Goal: Task Accomplishment & Management: Manage account settings

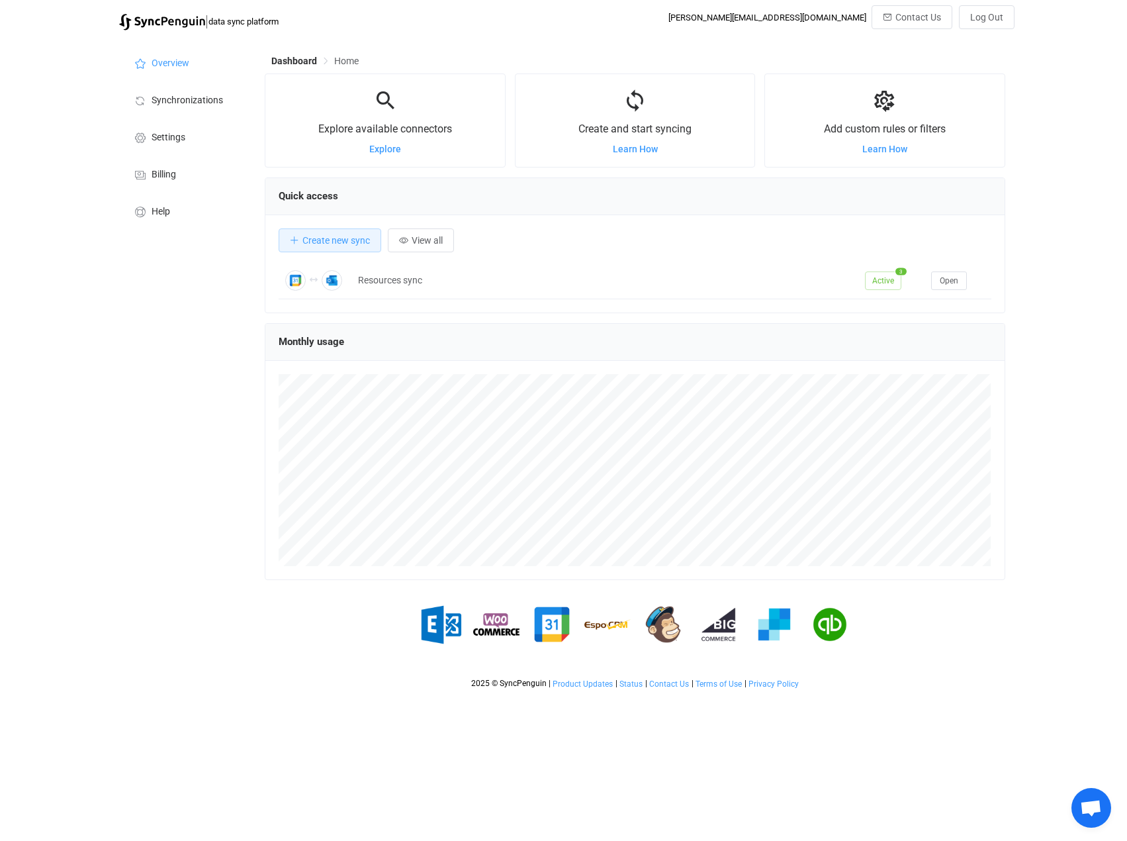
scroll to position [257, 741]
click at [214, 98] on span "Synchronizations" at bounding box center [187, 100] width 71 height 11
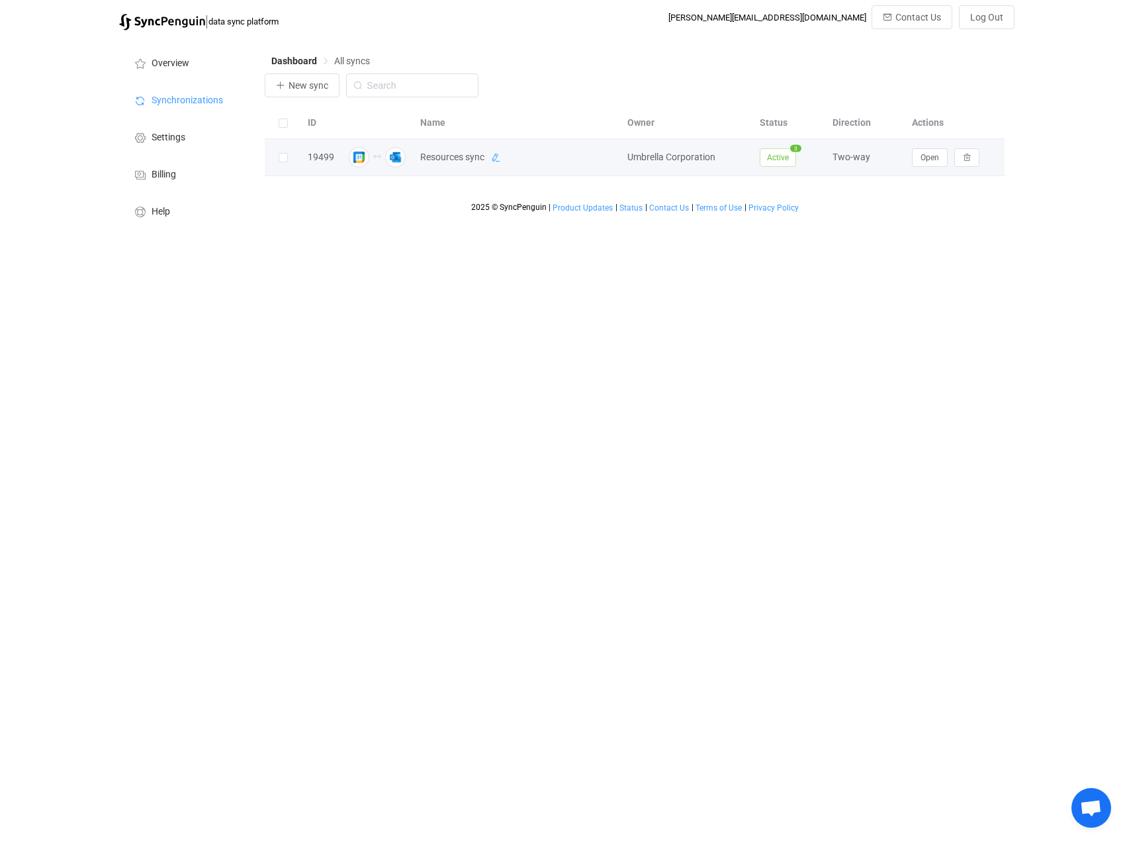
click at [500, 160] on icon at bounding box center [495, 157] width 9 height 9
click at [937, 161] on span "Open" at bounding box center [930, 157] width 19 height 9
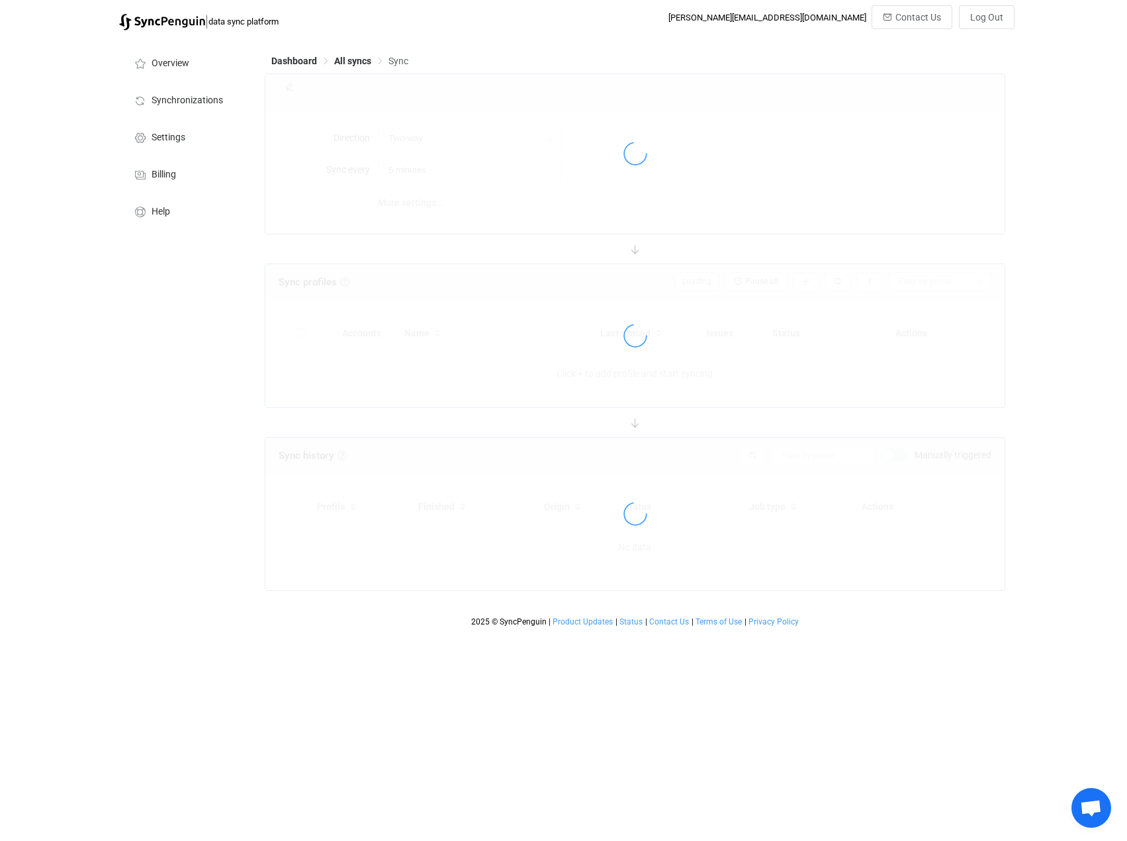
type input "10 minutes"
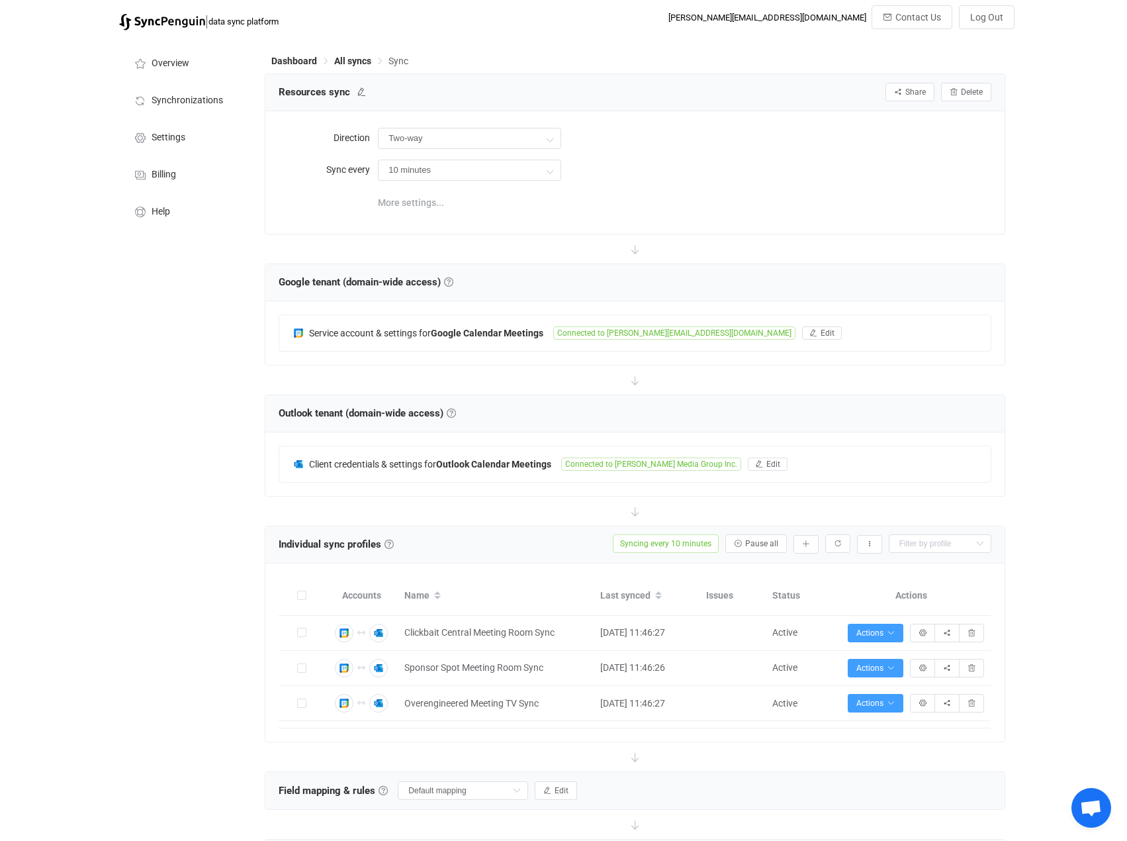
click at [398, 211] on span "More settings..." at bounding box center [411, 202] width 66 height 26
click at [185, 133] on span "Settings" at bounding box center [169, 137] width 34 height 11
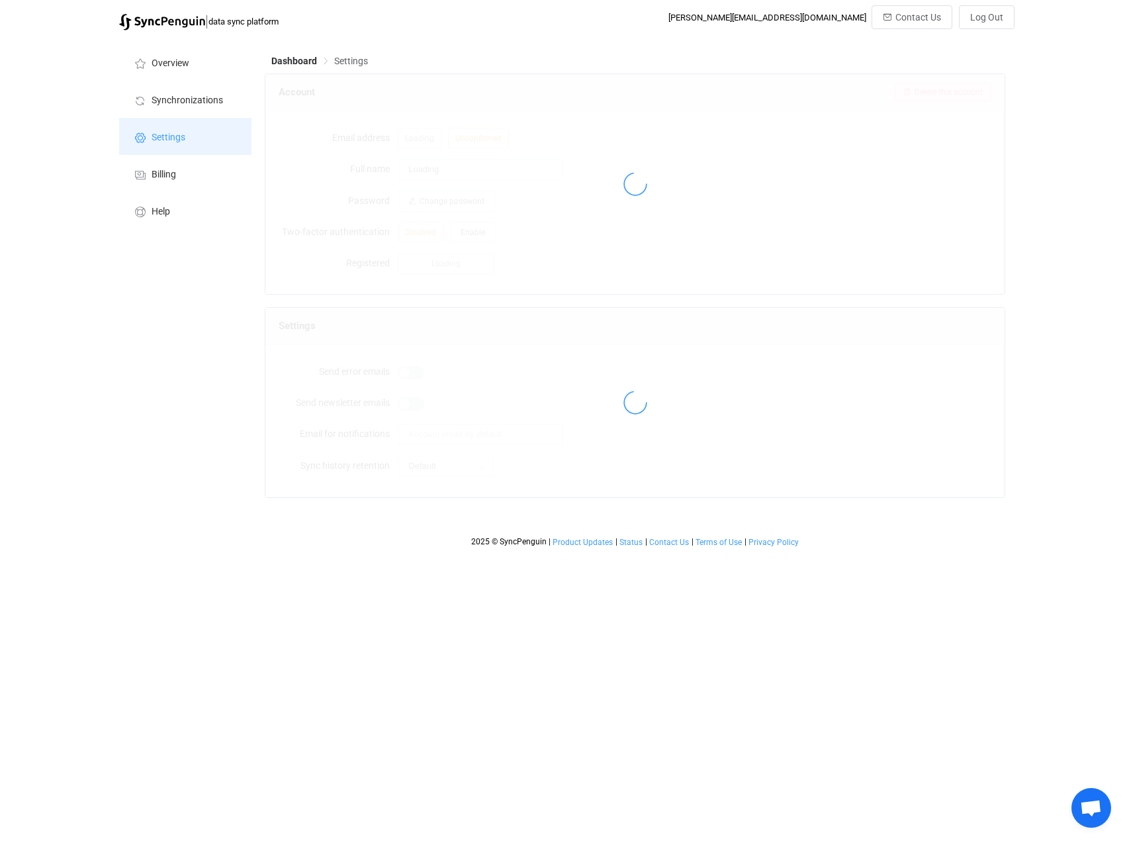
type input "Umbrella Corporation"
type input "10 minutes"
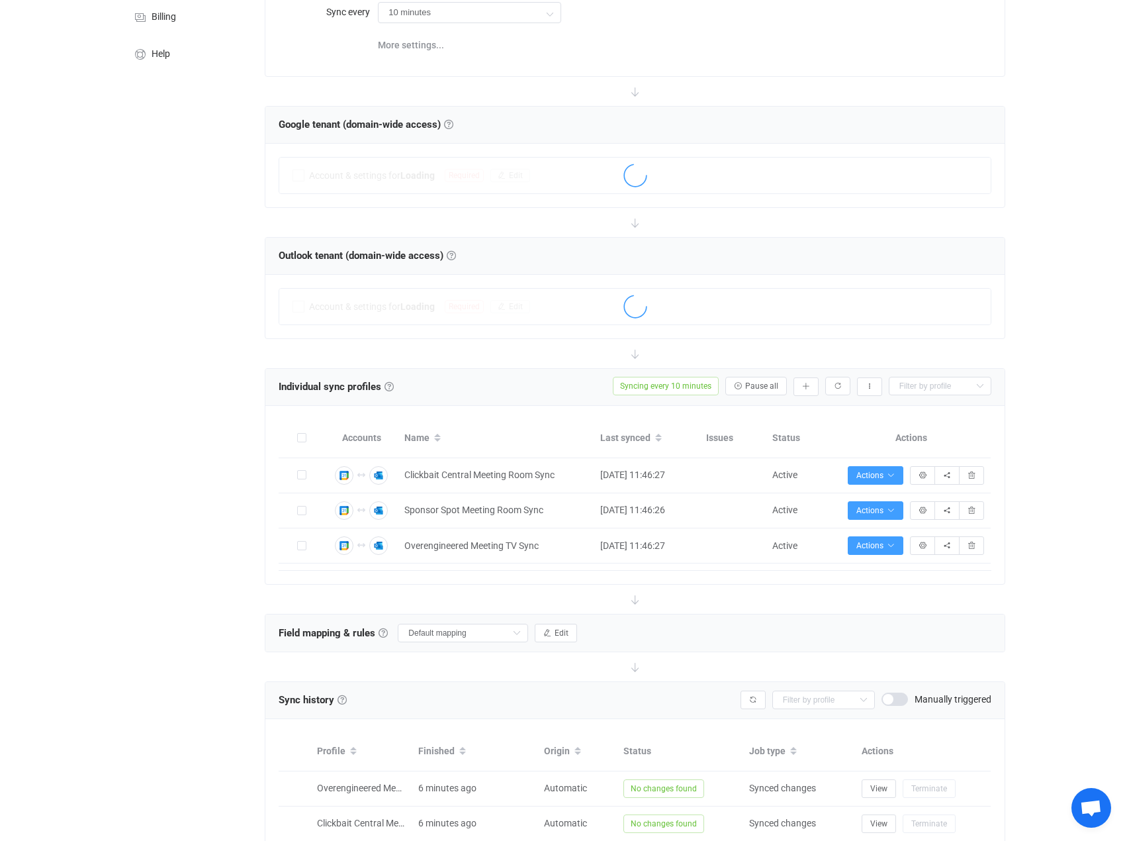
scroll to position [132, 0]
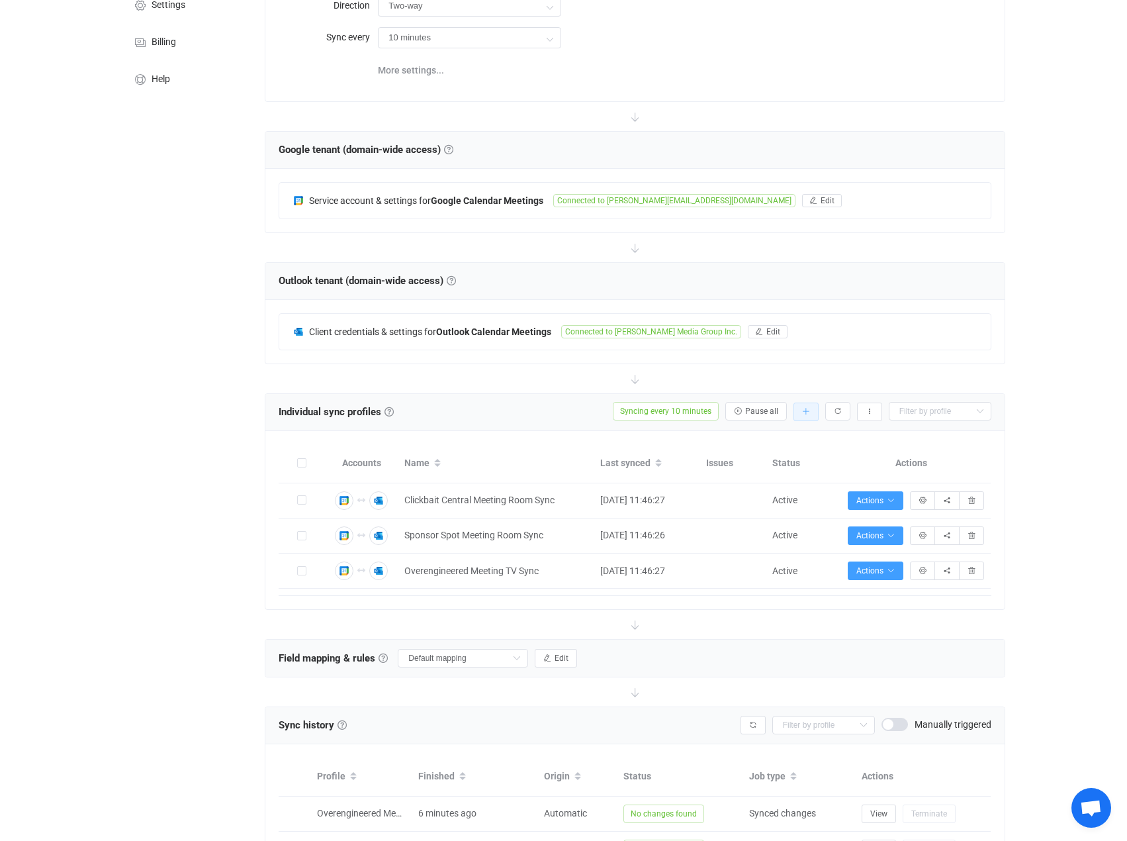
click at [806, 414] on icon "button" at bounding box center [806, 412] width 8 height 8
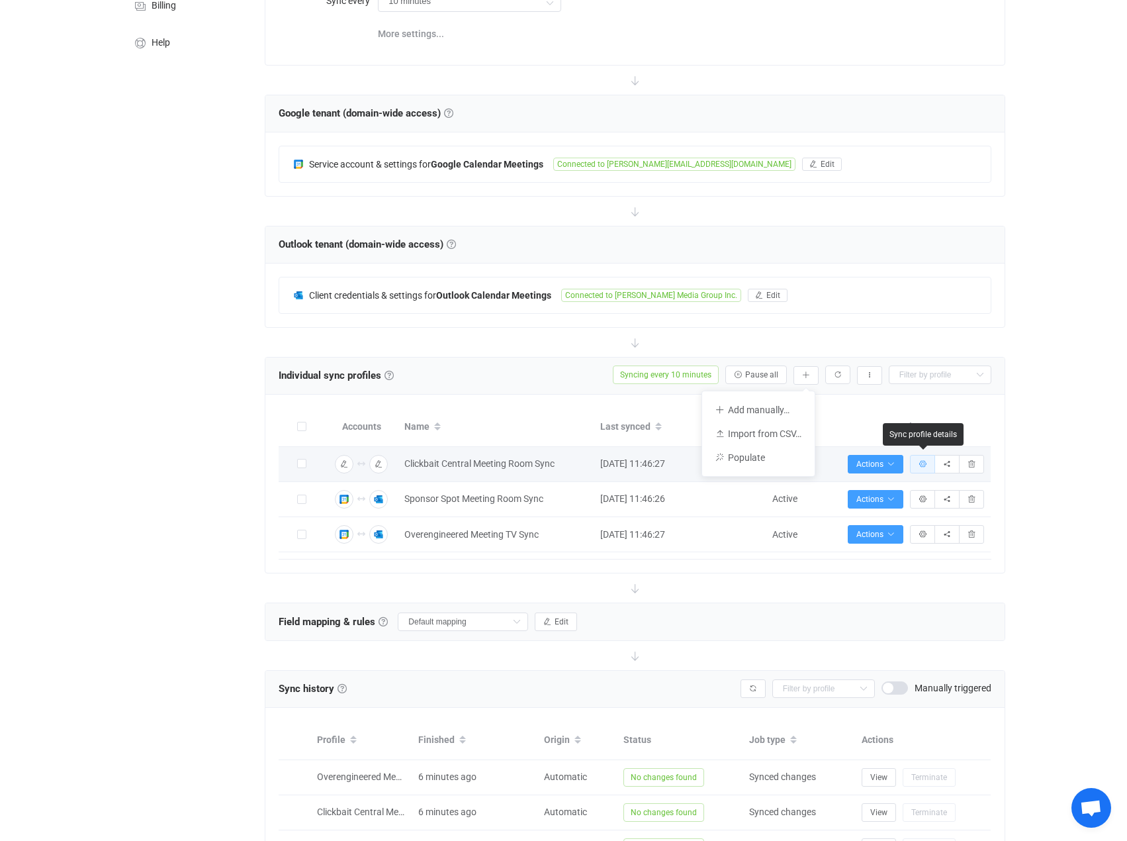
click at [920, 505] on tbody "Connection results Connection results Clickbait Central Meeting Room Sync [DATE…" at bounding box center [635, 500] width 712 height 106
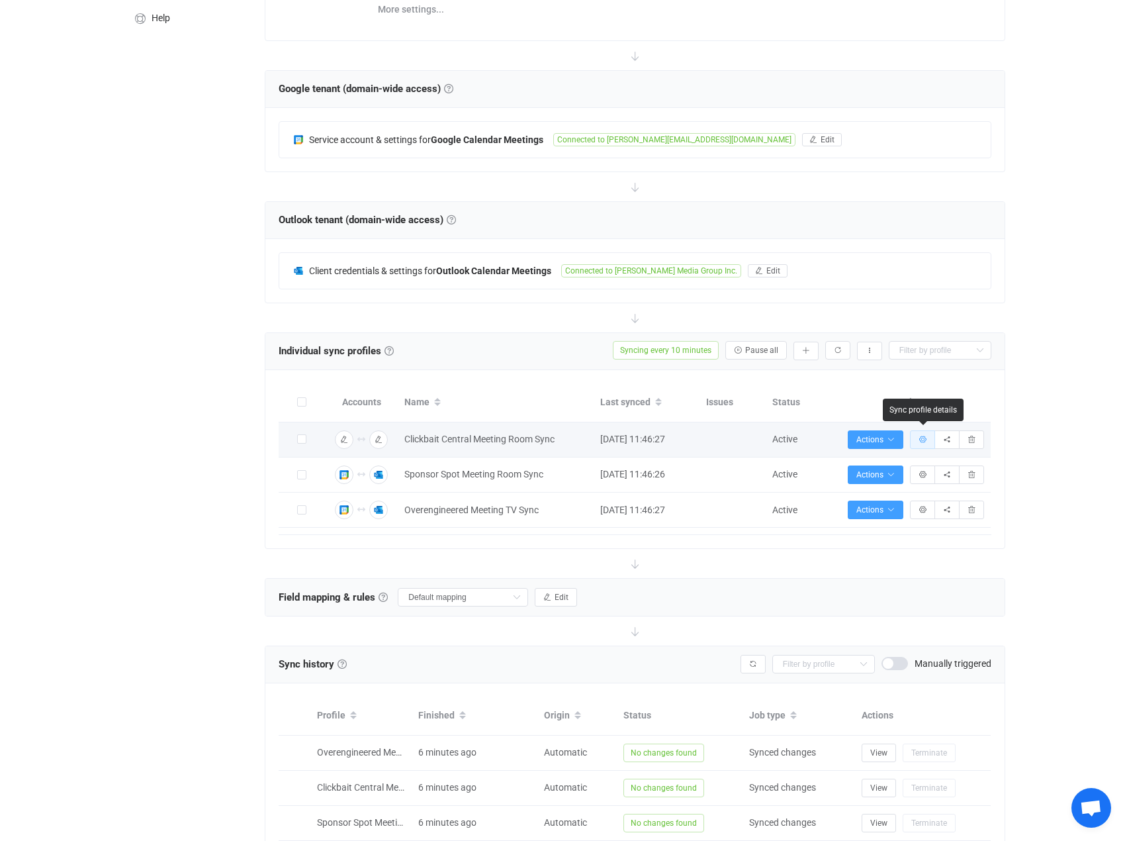
scroll to position [199, 0]
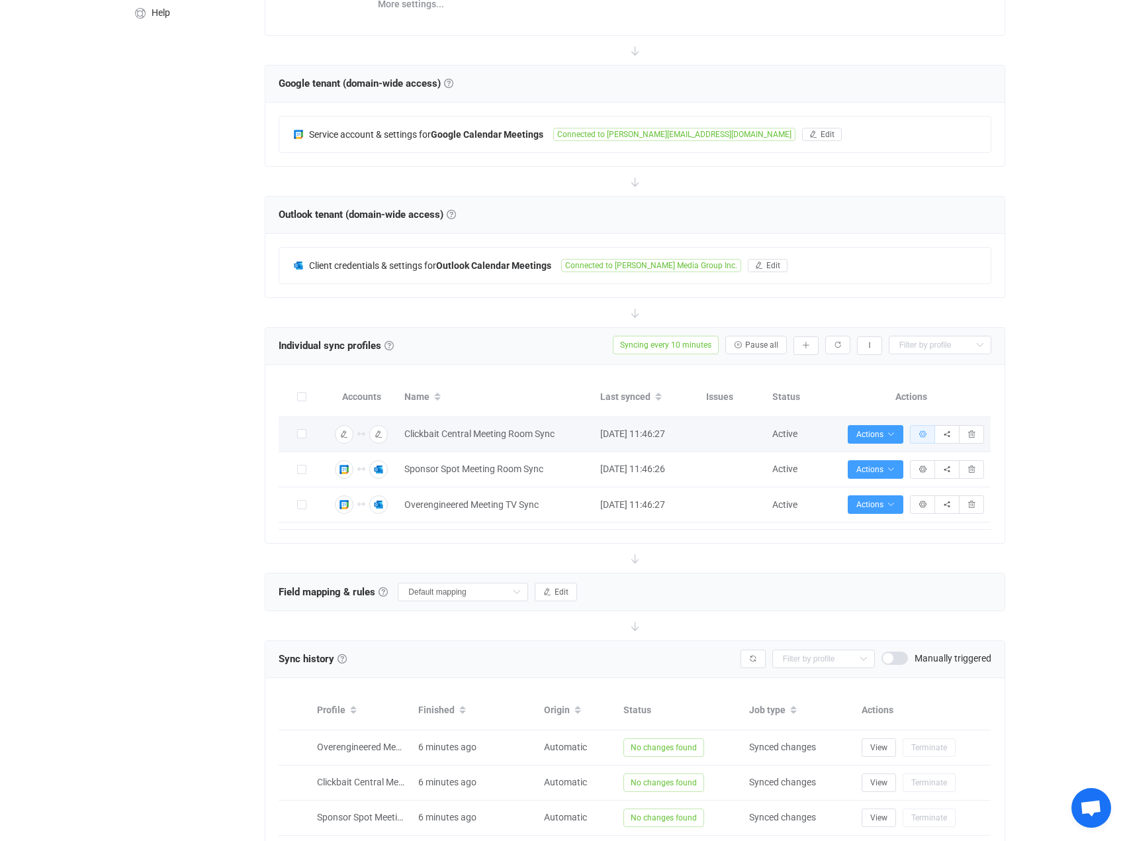
click at [926, 428] on button "button" at bounding box center [922, 434] width 25 height 19
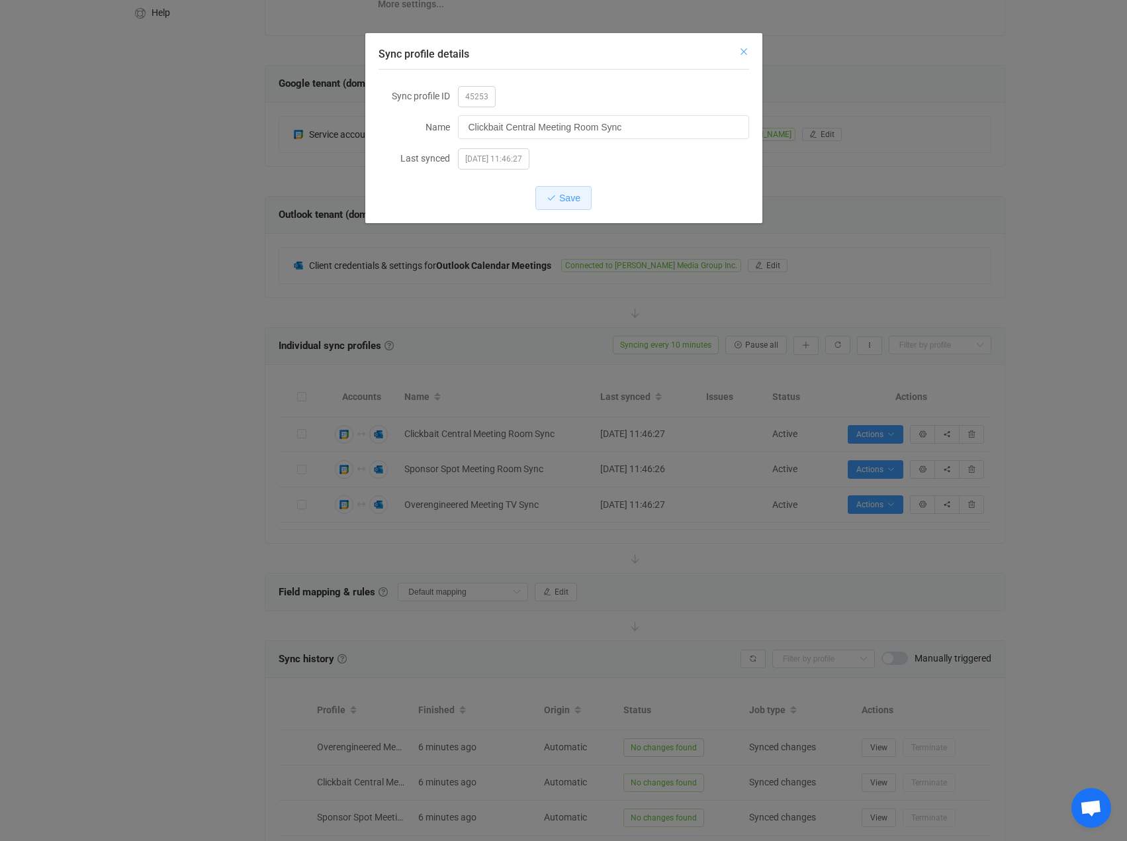
click at [741, 48] on icon "Close" at bounding box center [744, 51] width 11 height 11
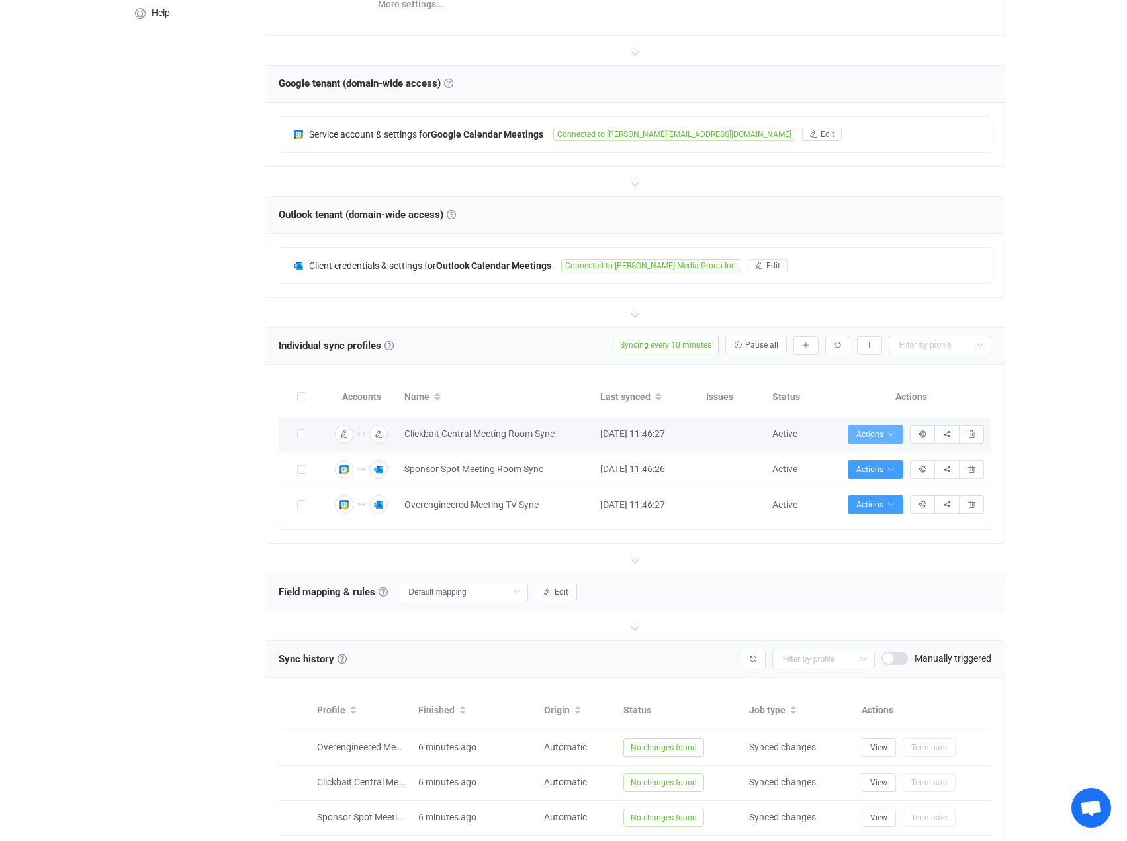
click at [884, 430] on span "Actions" at bounding box center [876, 434] width 38 height 9
click at [808, 345] on icon "button" at bounding box center [806, 346] width 8 height 8
click at [783, 427] on li "Populate" at bounding box center [758, 428] width 113 height 24
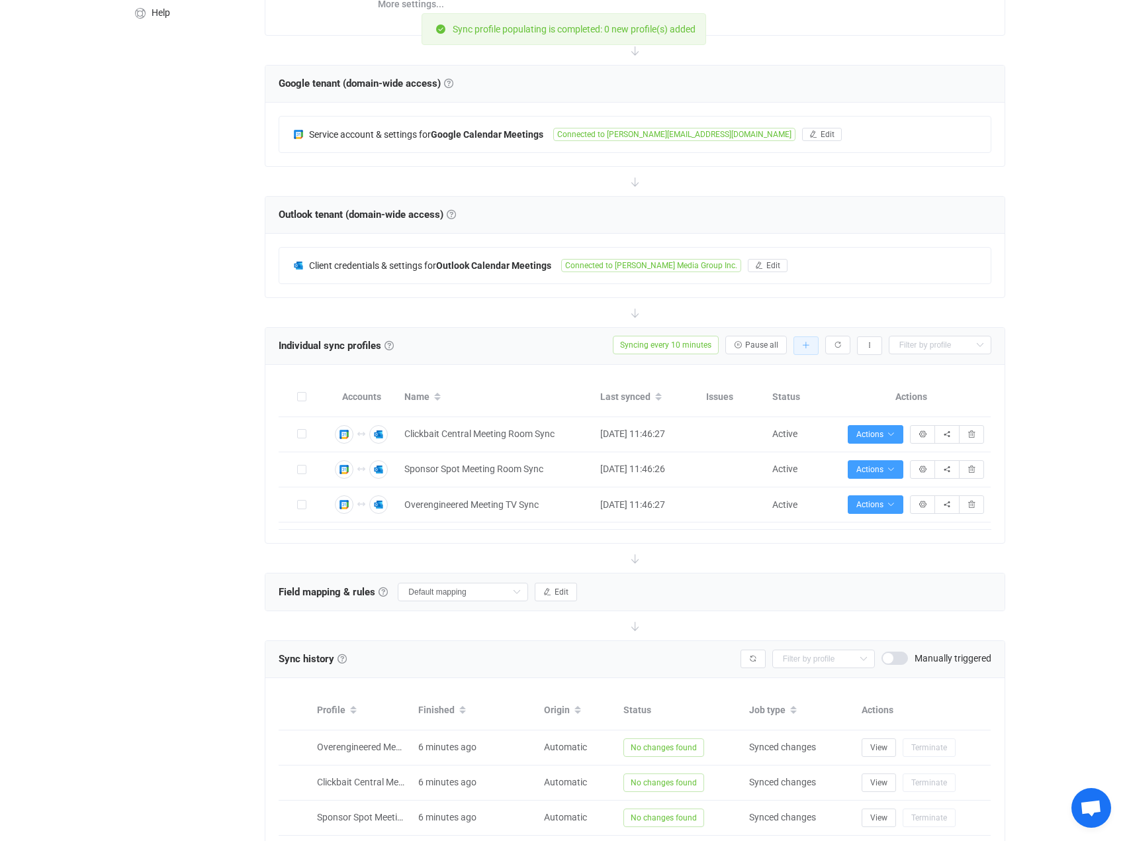
click at [812, 346] on button "button" at bounding box center [806, 345] width 25 height 19
click at [798, 373] on li "Add manually…" at bounding box center [758, 380] width 113 height 24
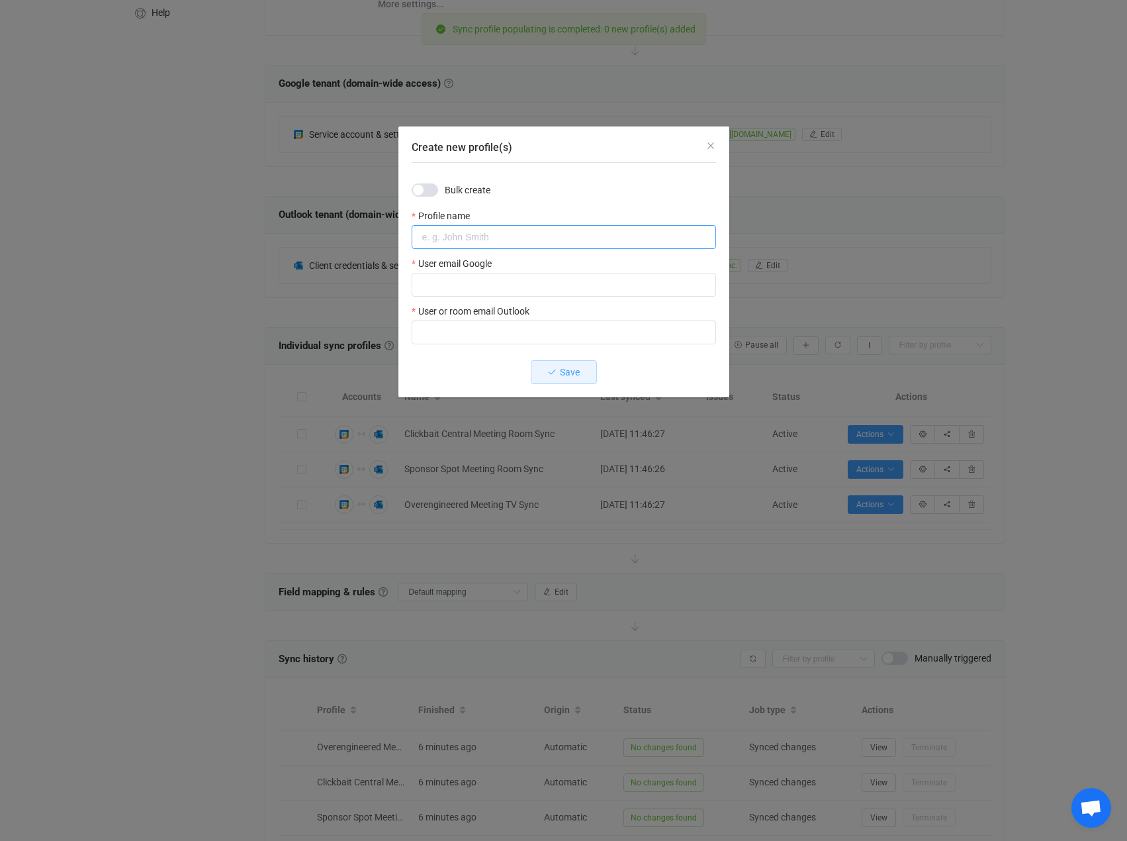
click at [497, 244] on input "Create new profile(s)" at bounding box center [564, 237] width 305 height 24
click at [710, 144] on icon "Close" at bounding box center [711, 145] width 11 height 11
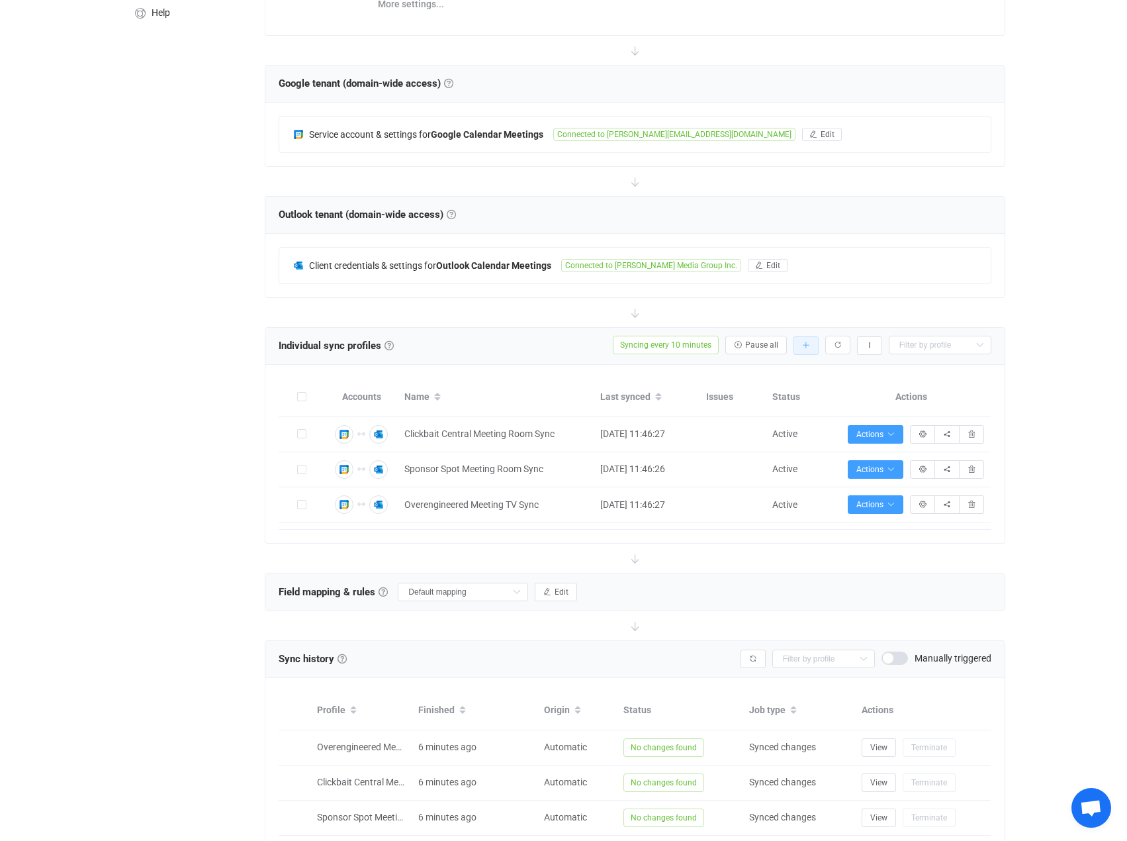
click at [813, 345] on button "button" at bounding box center [806, 345] width 25 height 19
click at [777, 377] on li "Add manually…" at bounding box center [758, 380] width 113 height 24
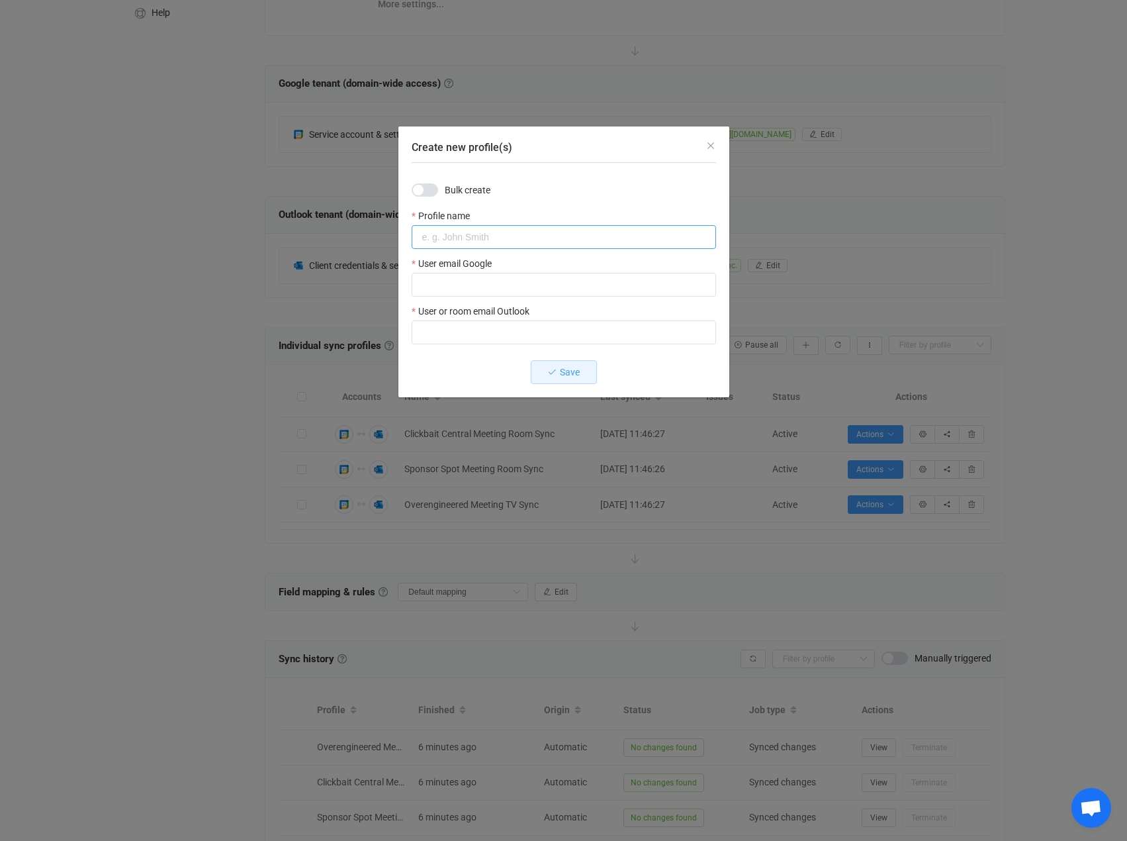
click at [513, 242] on input "Create new profile(s)" at bounding box center [564, 237] width 305 height 24
type input "[PERSON_NAME]"
click at [585, 295] on input "Create new profile(s)" at bounding box center [564, 285] width 305 height 24
click at [550, 286] on input "Create new profile(s)" at bounding box center [564, 285] width 305 height 24
paste input "[EMAIL_ADDRESS][DOMAIN_NAME]"
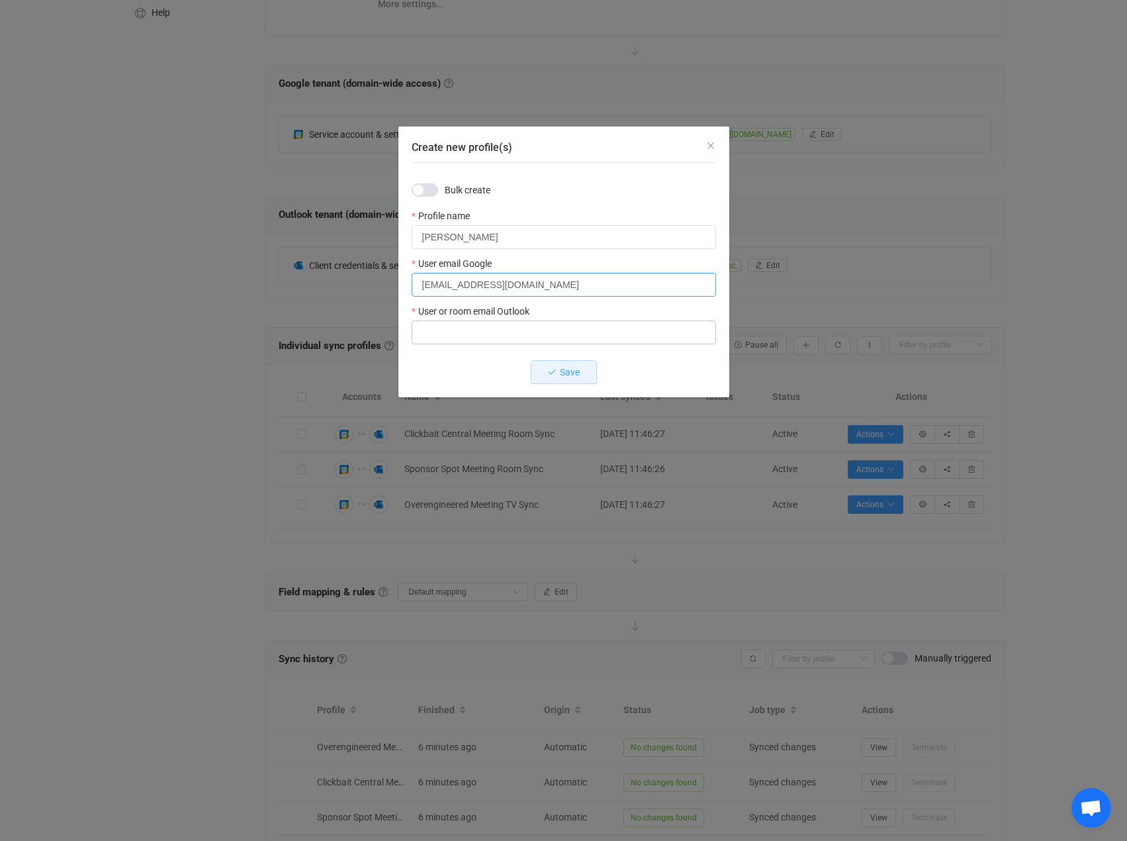
type input "[EMAIL_ADDRESS][DOMAIN_NAME]"
click at [653, 330] on input "Create new profile(s)" at bounding box center [564, 332] width 305 height 24
paste input "[EMAIL_ADDRESS][DOMAIN_NAME]"
type input "[EMAIL_ADDRESS][DOMAIN_NAME]"
click at [653, 377] on div "Save" at bounding box center [564, 372] width 305 height 24
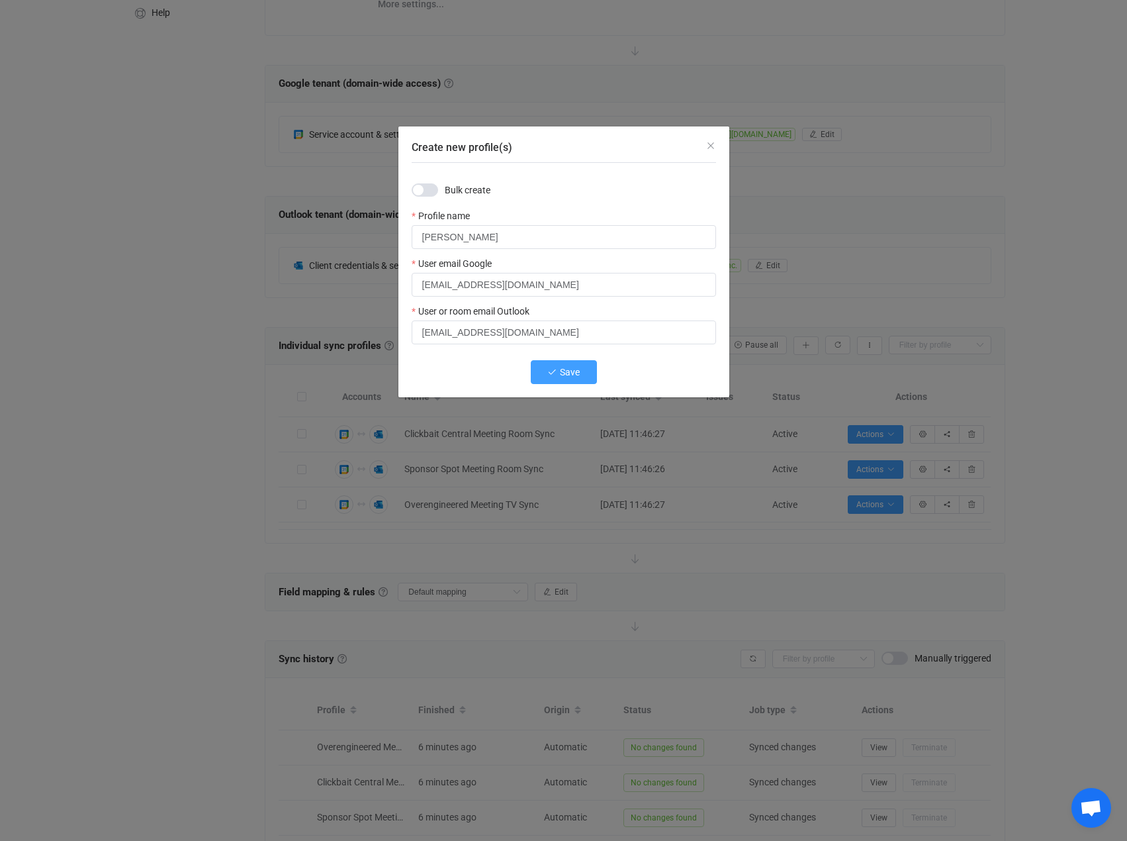
click at [586, 376] on button "Save" at bounding box center [564, 372] width 66 height 24
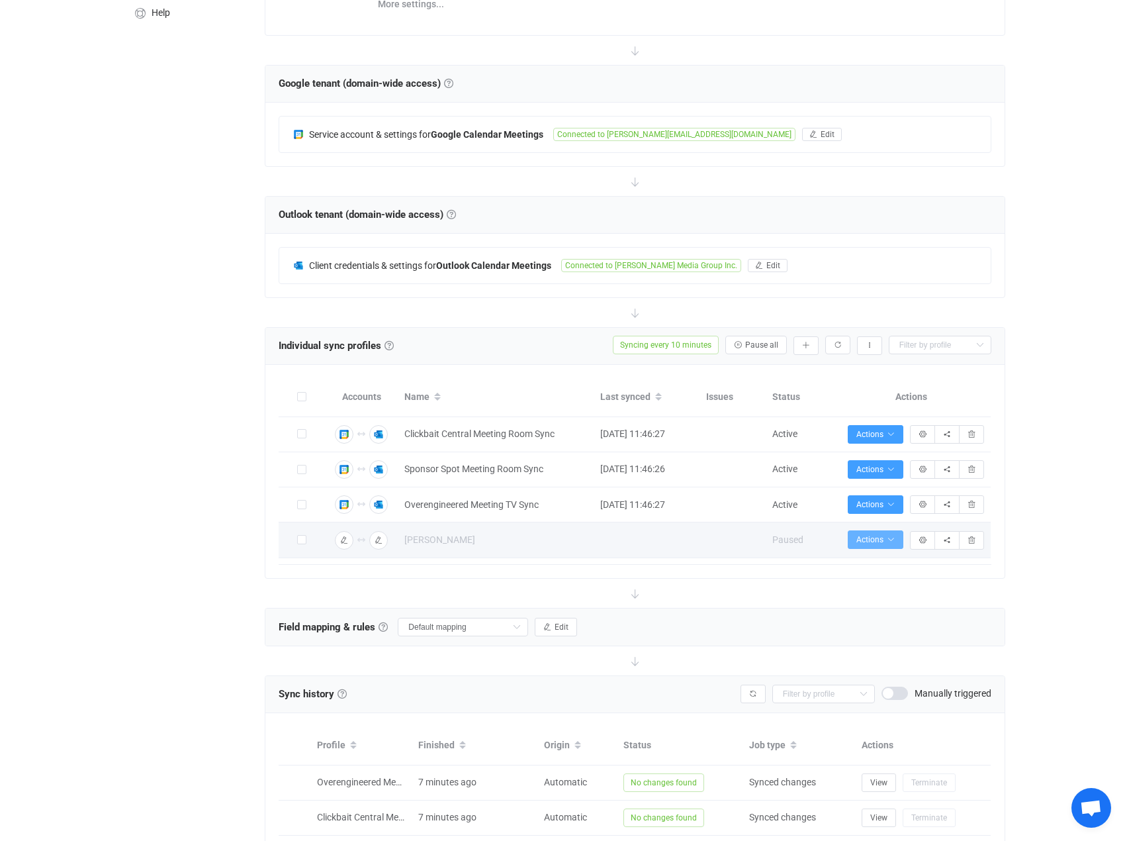
click at [878, 540] on span "Actions" at bounding box center [876, 539] width 38 height 9
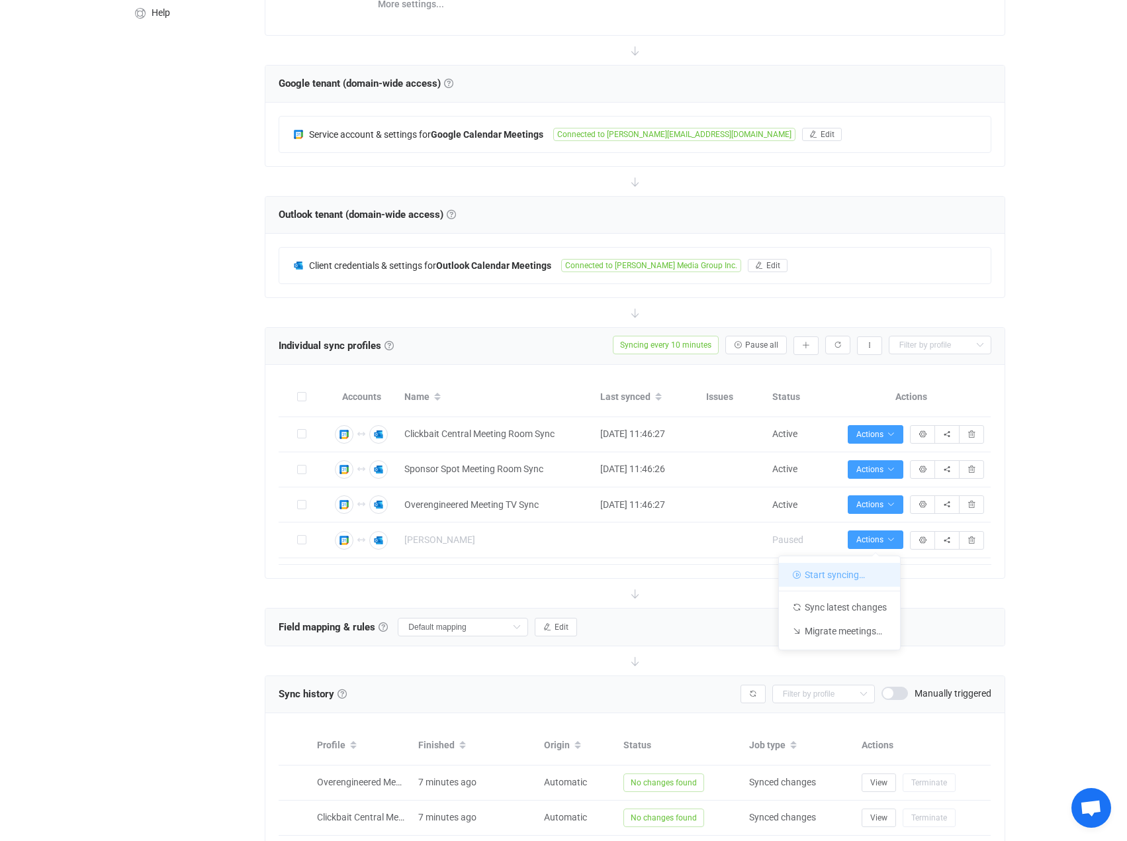
click at [872, 574] on li "Start syncing…" at bounding box center [839, 575] width 121 height 24
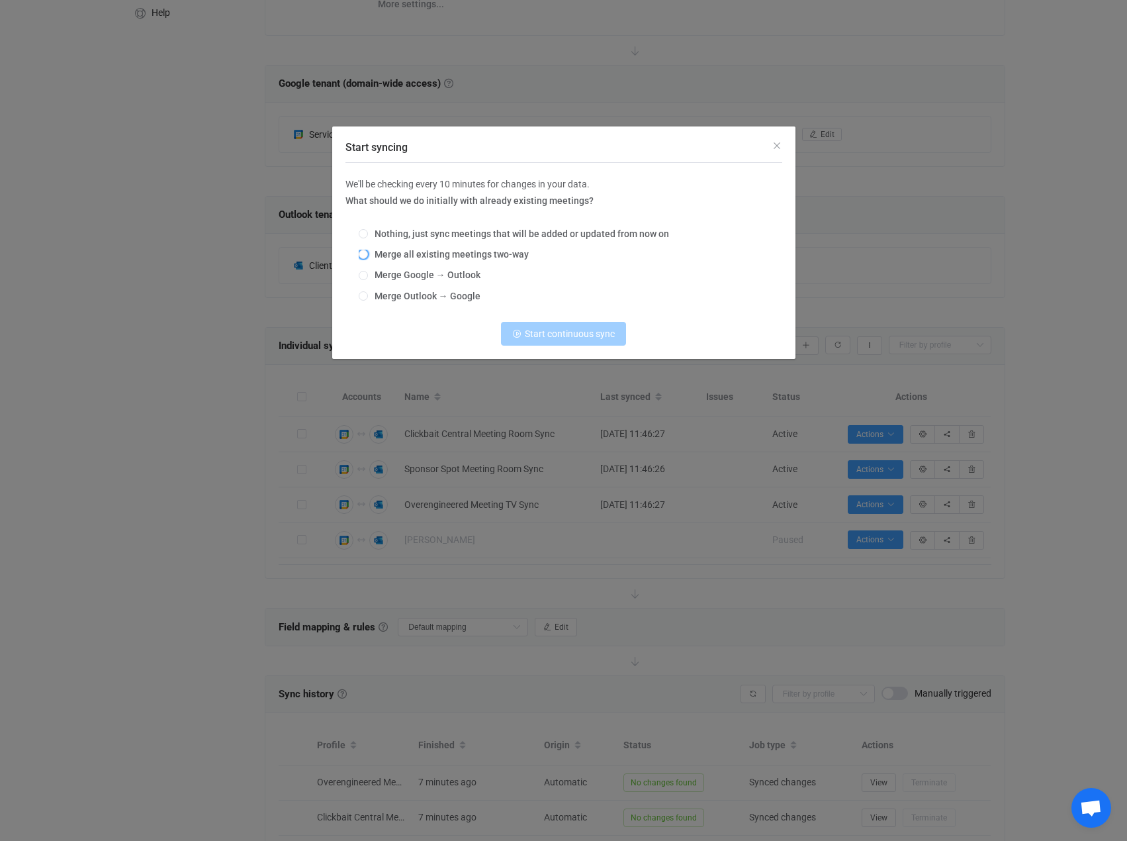
click at [442, 258] on span "Merge all existing meetings two-way" at bounding box center [448, 254] width 161 height 11
click at [368, 258] on input "Merge all existing meetings two-way" at bounding box center [363, 255] width 9 height 11
radio input "true"
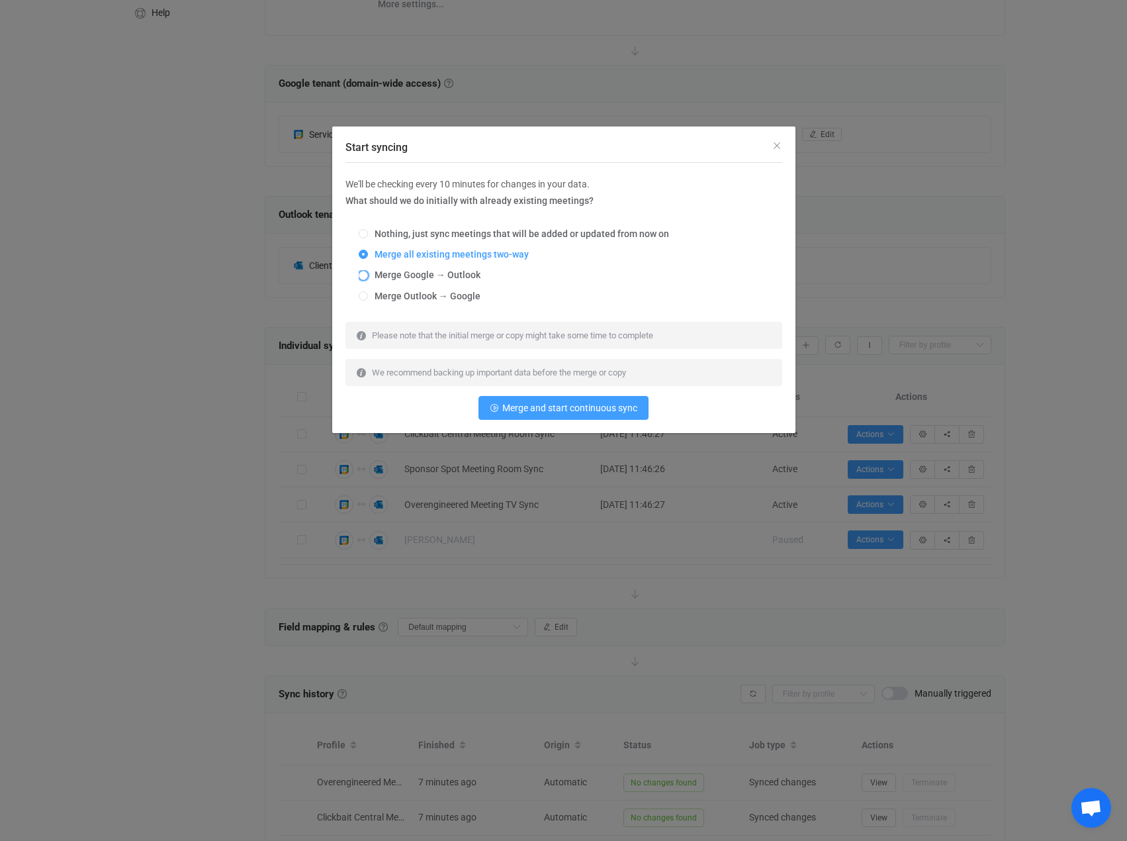
click at [461, 275] on span "Merge Google → Outlook" at bounding box center [424, 274] width 113 height 11
click at [368, 275] on input "Merge Google → Outlook" at bounding box center [363, 276] width 9 height 11
radio input "true"
radio input "false"
radio input "true"
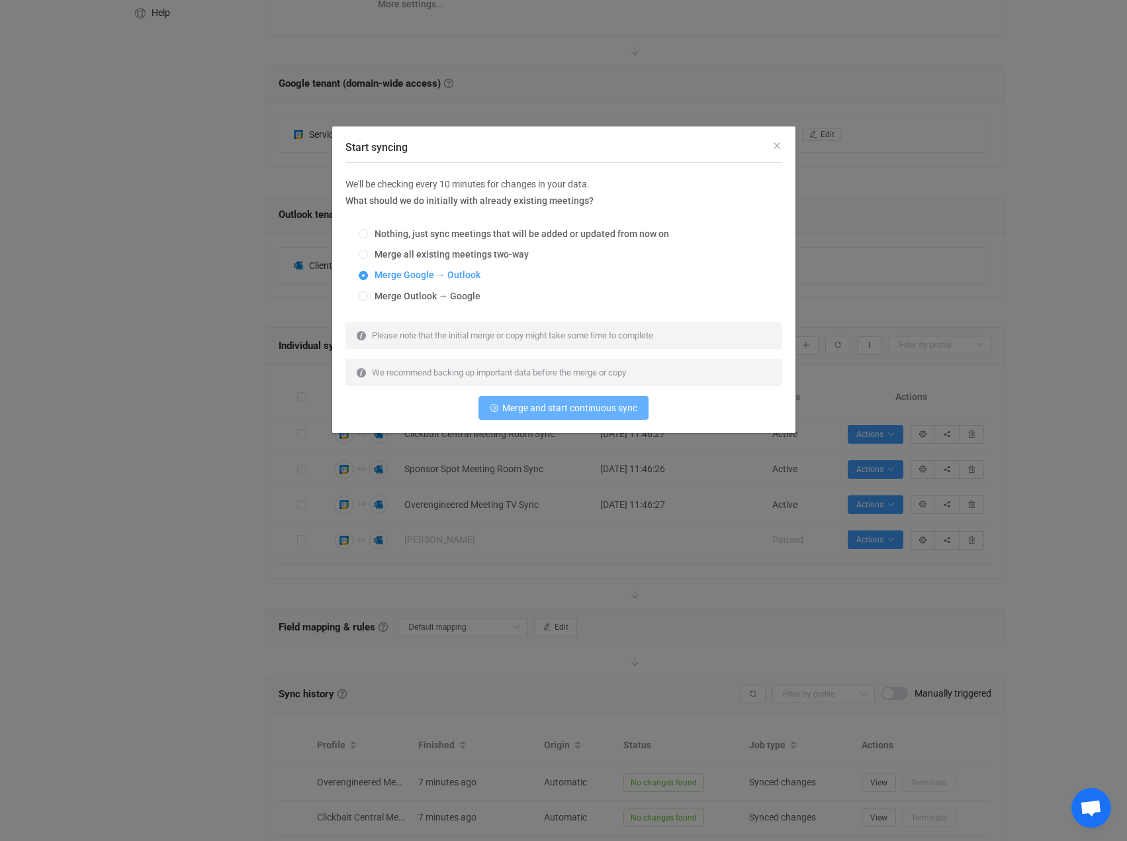
click at [607, 413] on span "Merge and start continuous sync" at bounding box center [569, 408] width 135 height 11
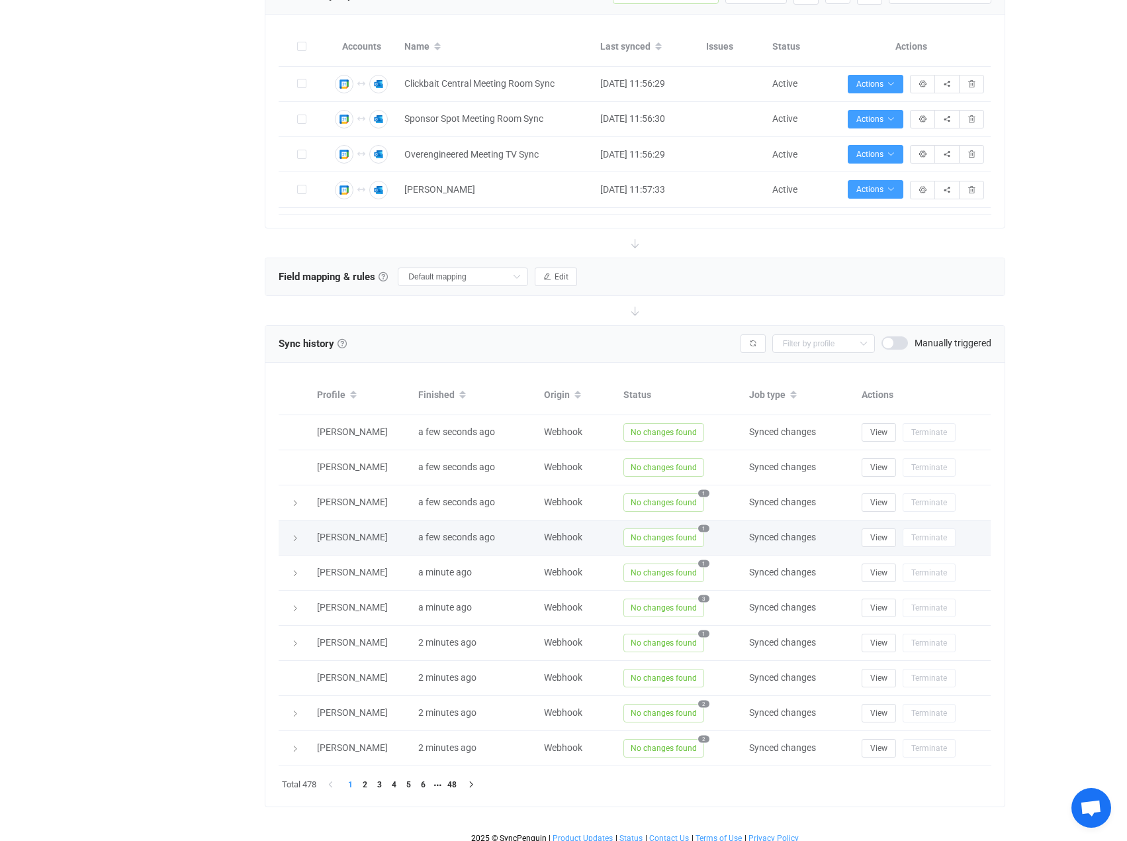
scroll to position [556, 0]
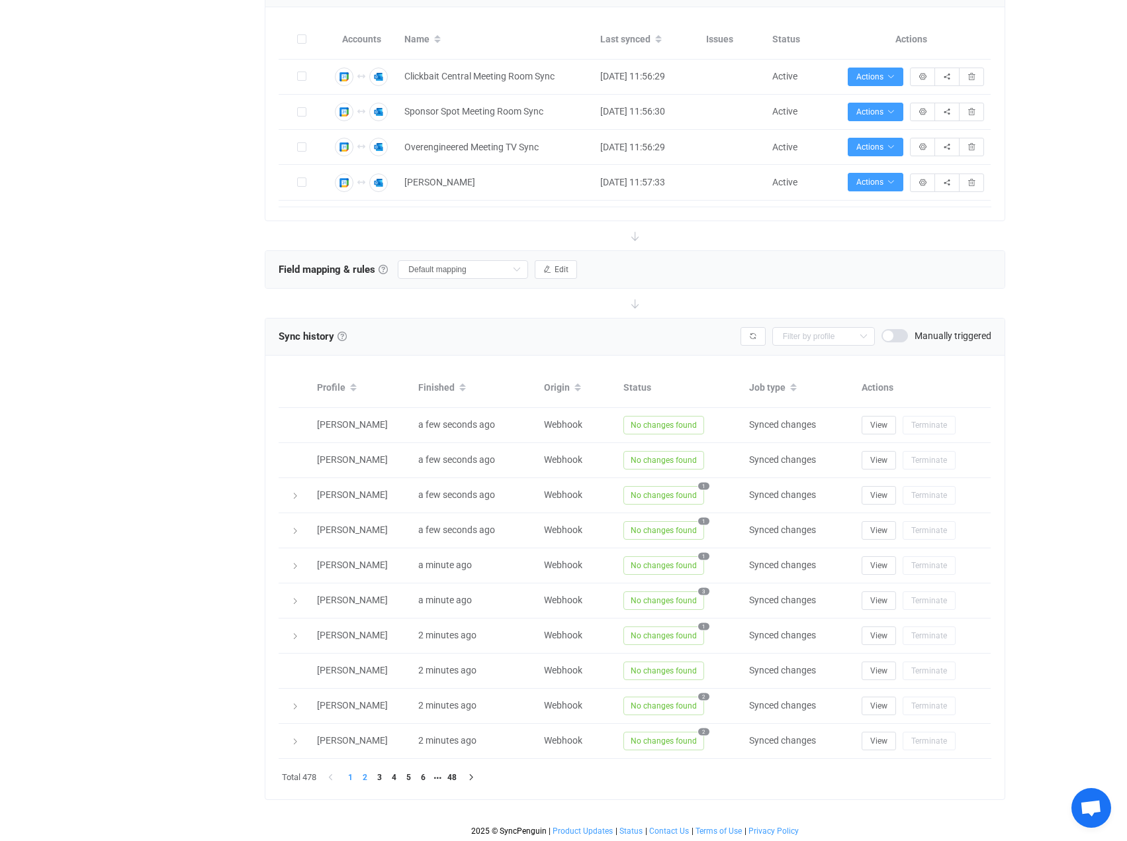
click at [367, 777] on li "2" at bounding box center [364, 777] width 15 height 15
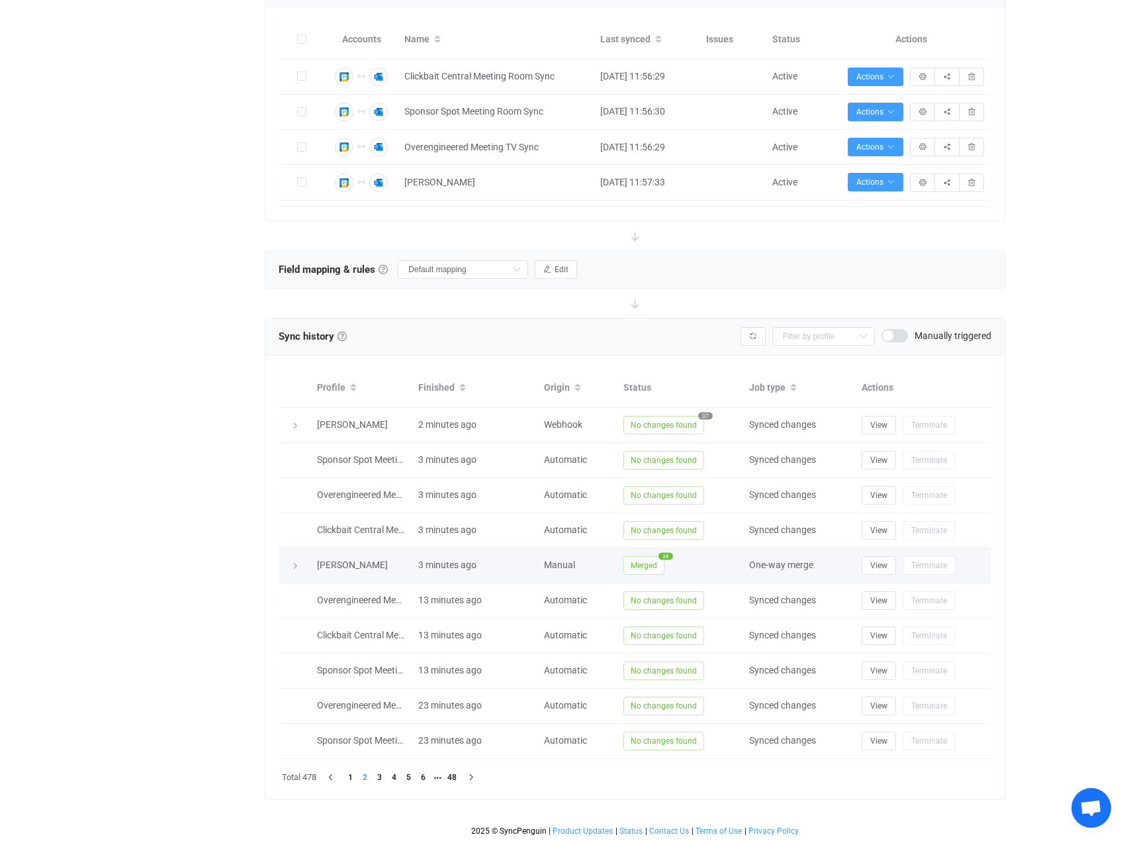
click at [643, 558] on span "Merged" at bounding box center [644, 565] width 41 height 19
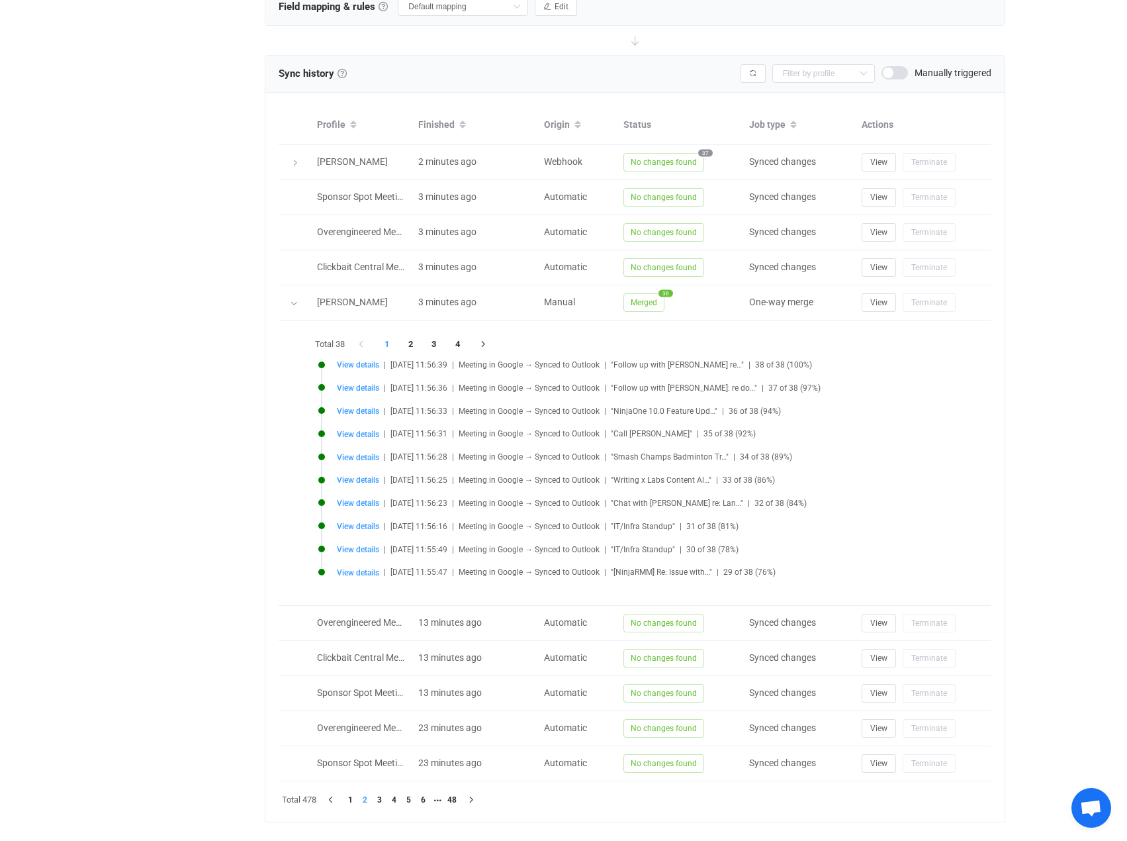
scroll to position [821, 0]
click at [360, 361] on span "View details" at bounding box center [358, 362] width 42 height 9
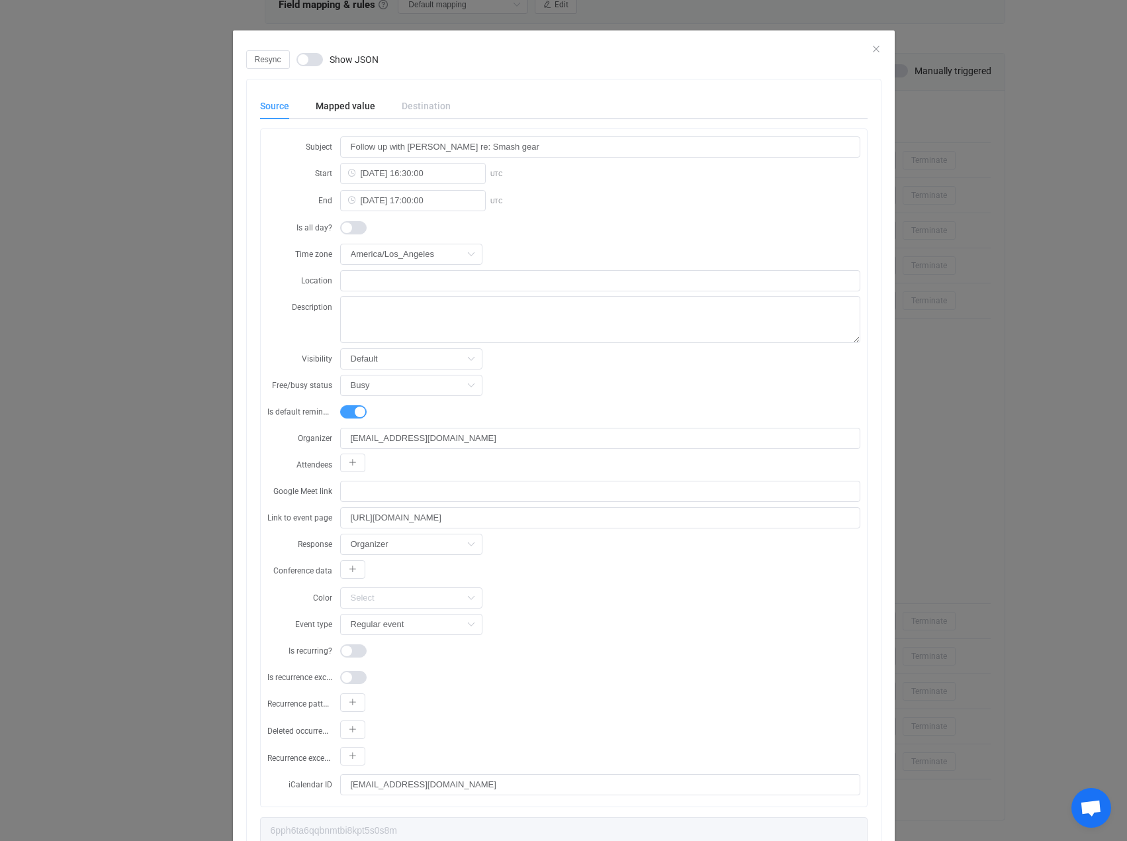
scroll to position [0, 0]
click at [871, 52] on icon "Close" at bounding box center [876, 51] width 11 height 11
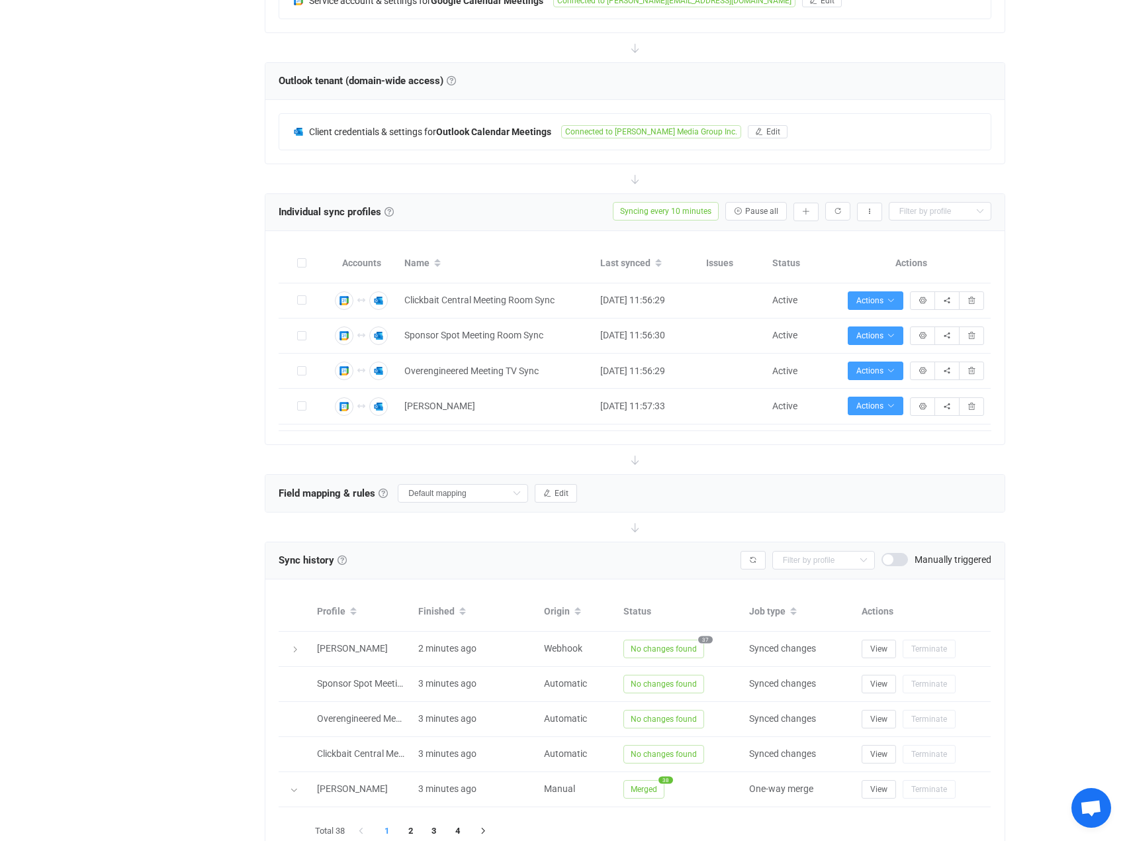
scroll to position [225, 0]
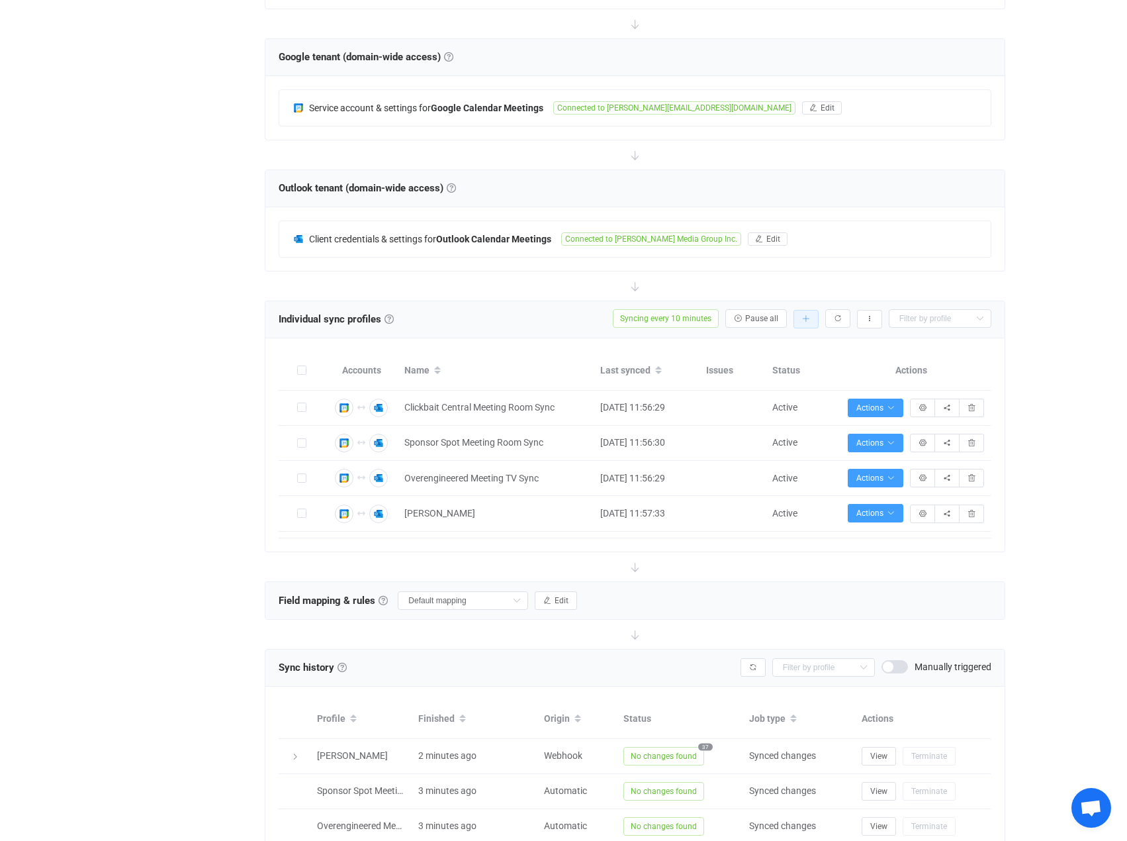
click at [801, 314] on button "button" at bounding box center [806, 319] width 25 height 19
click at [875, 318] on button "button" at bounding box center [869, 319] width 25 height 19
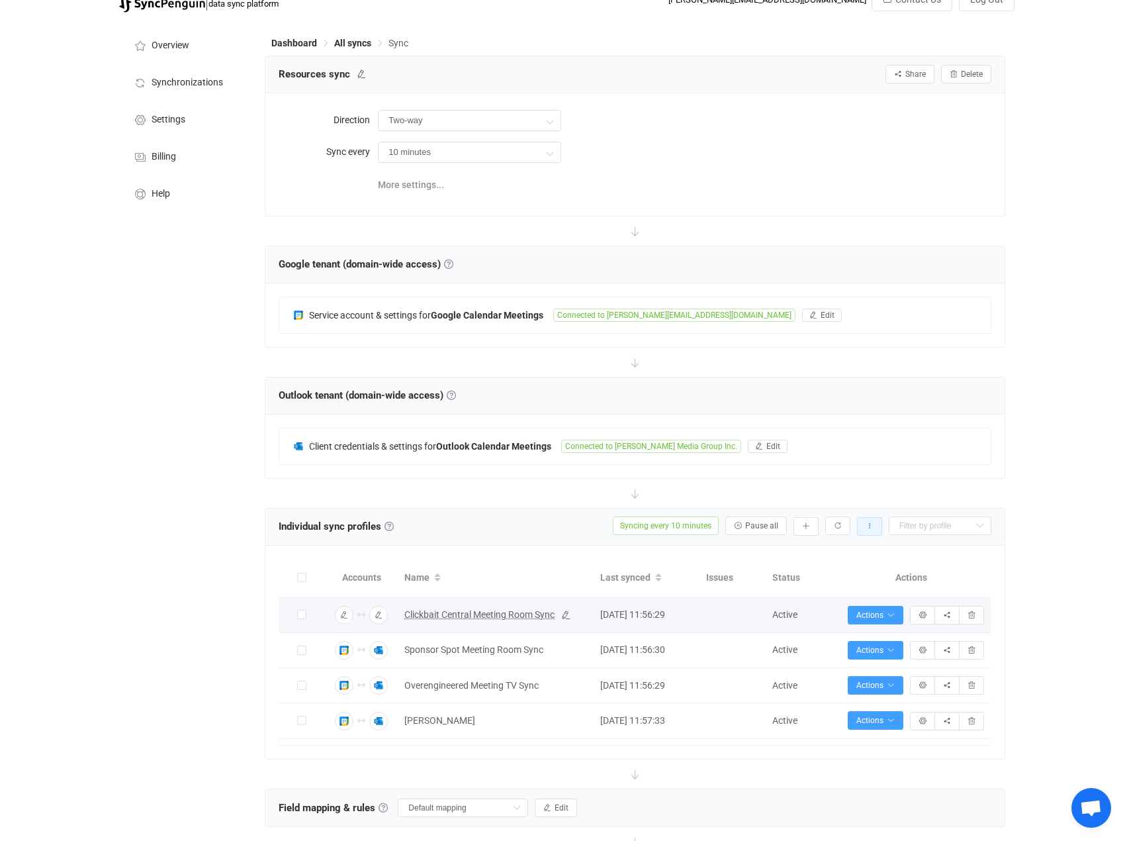
scroll to position [0, 0]
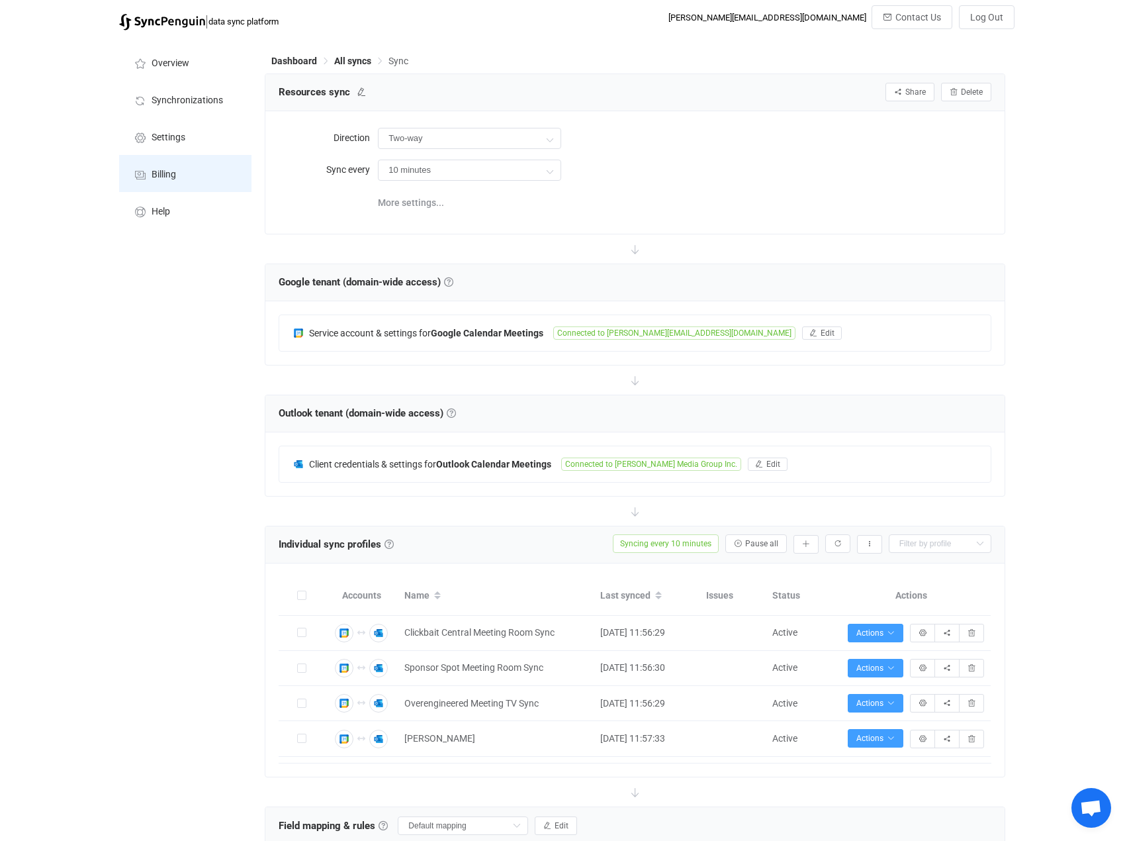
click at [166, 174] on span "Billing" at bounding box center [164, 174] width 24 height 11
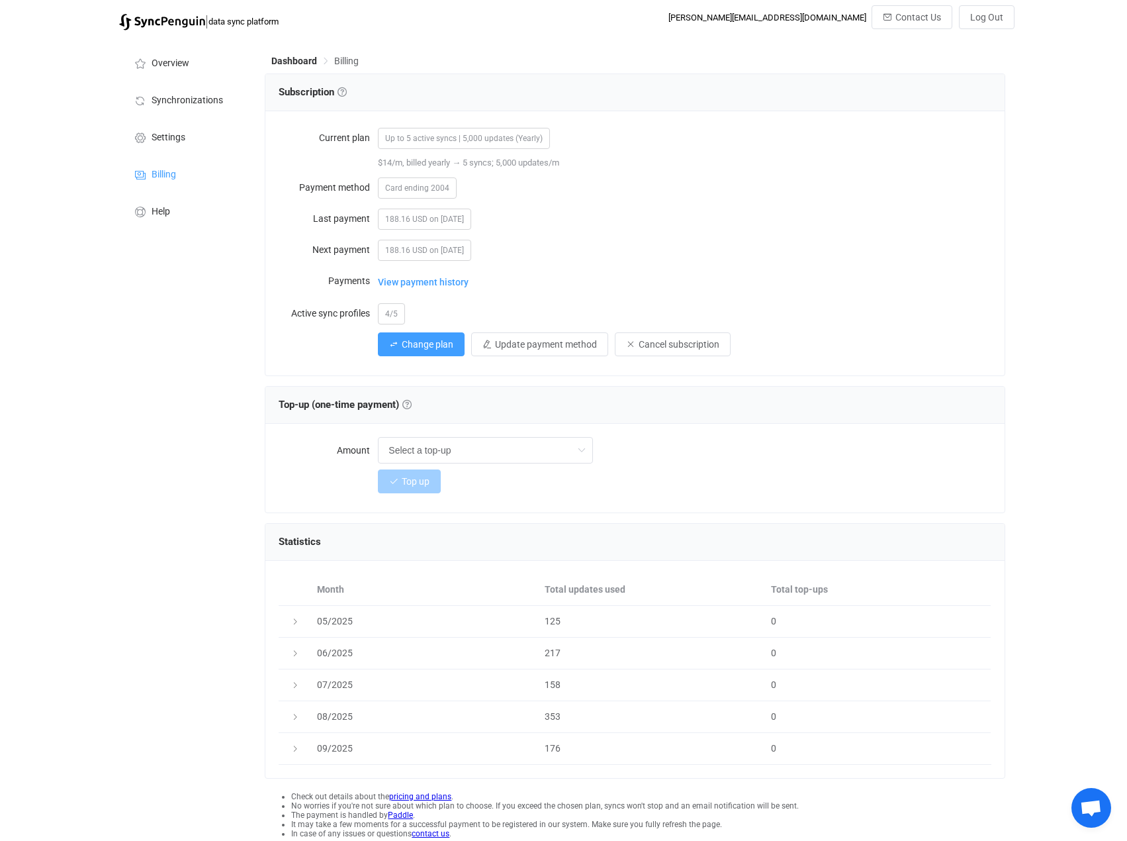
click at [395, 312] on span "4/5" at bounding box center [391, 313] width 27 height 21
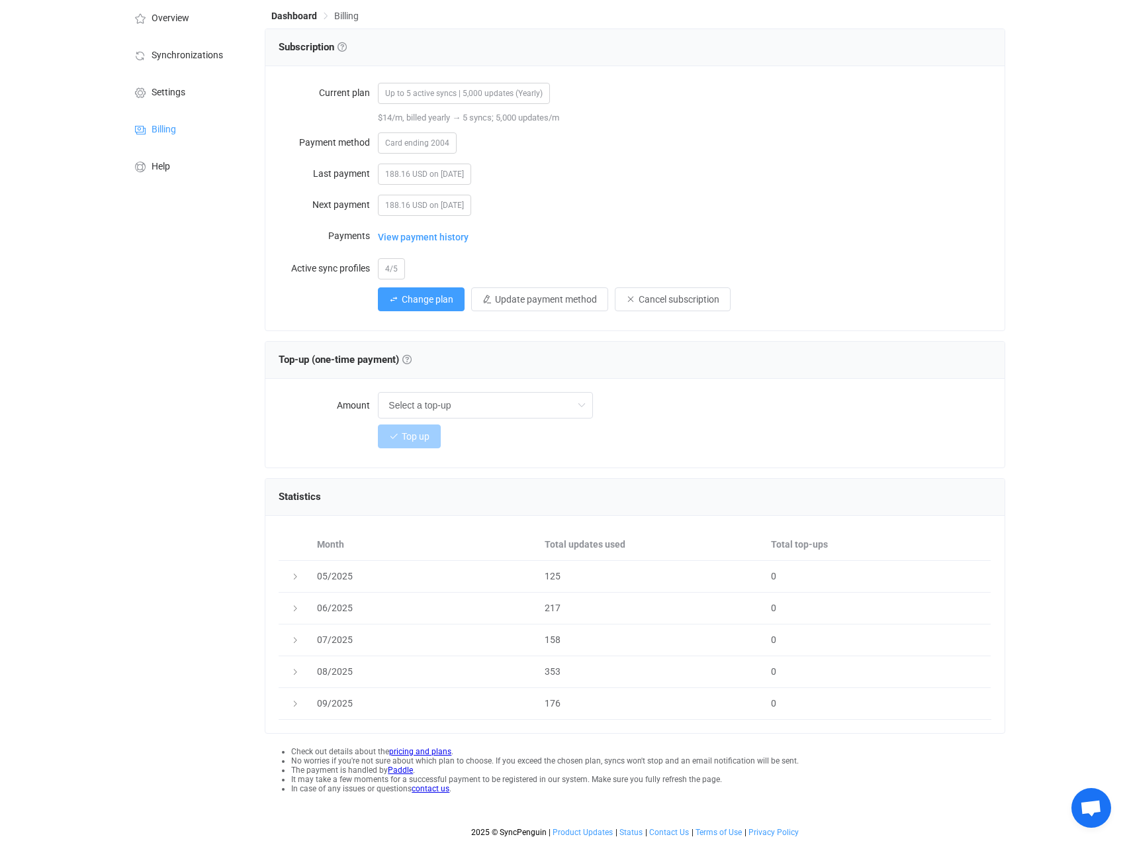
scroll to position [48, 0]
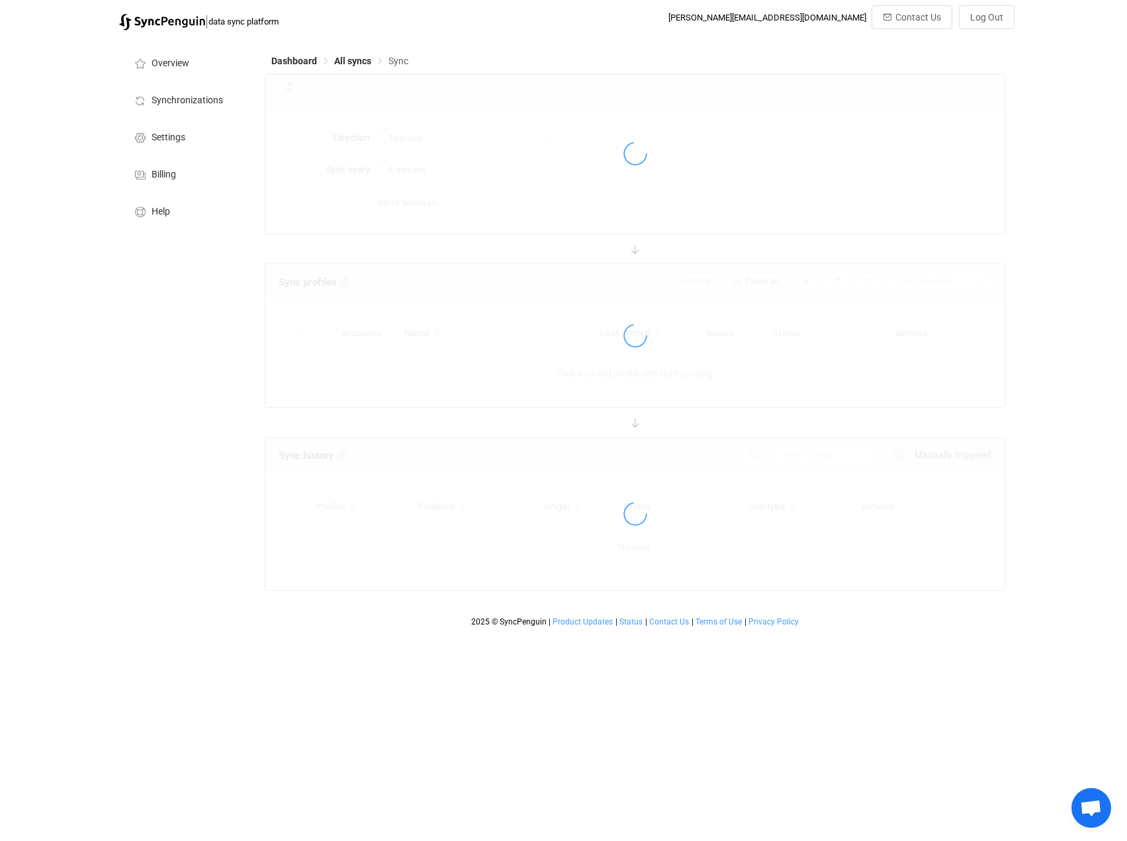
type input "10 minutes"
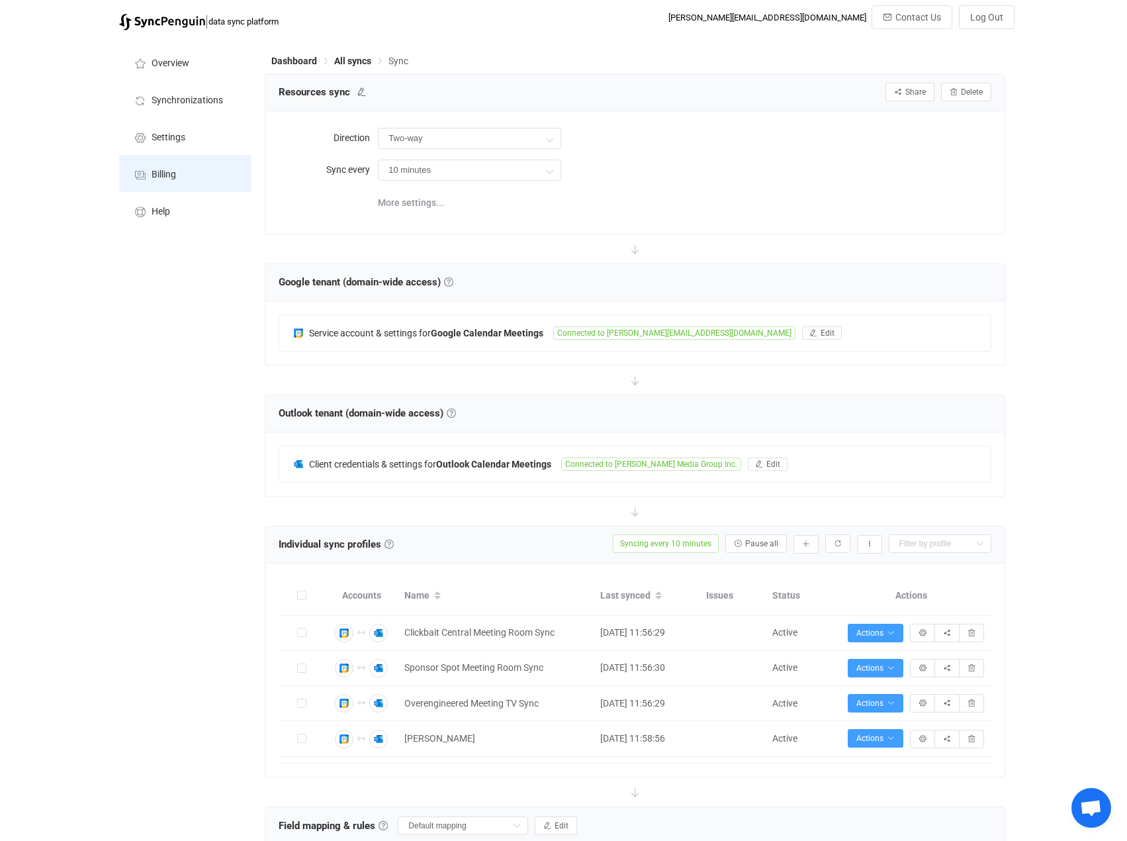
click at [181, 169] on li "Billing" at bounding box center [185, 173] width 132 height 37
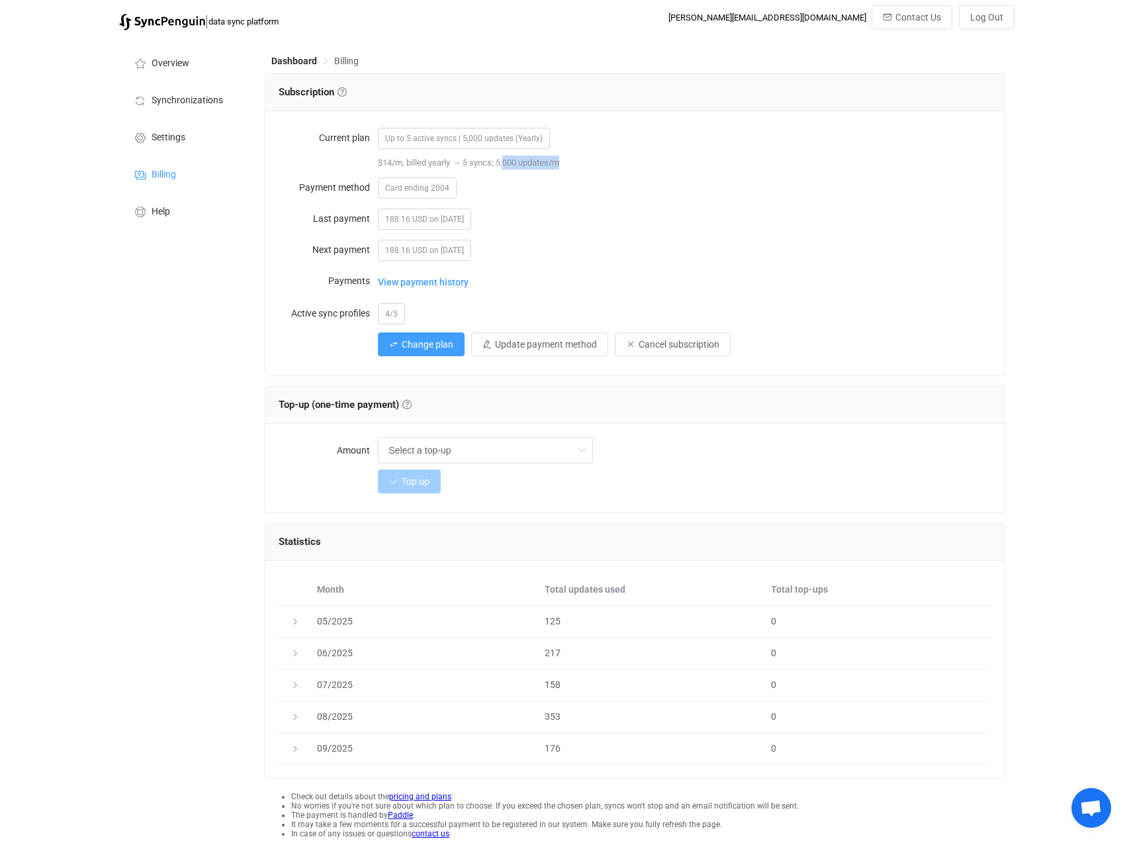
drag, startPoint x: 506, startPoint y: 162, endPoint x: 583, endPoint y: 164, distance: 76.8
click at [573, 164] on div "$14/m, billed yearly → 5 syncs; 5,000 updates/m" at bounding box center [684, 163] width 613 height 14
click at [595, 164] on div "$14/m, billed yearly → 5 syncs; 5,000 updates/m" at bounding box center [684, 163] width 613 height 14
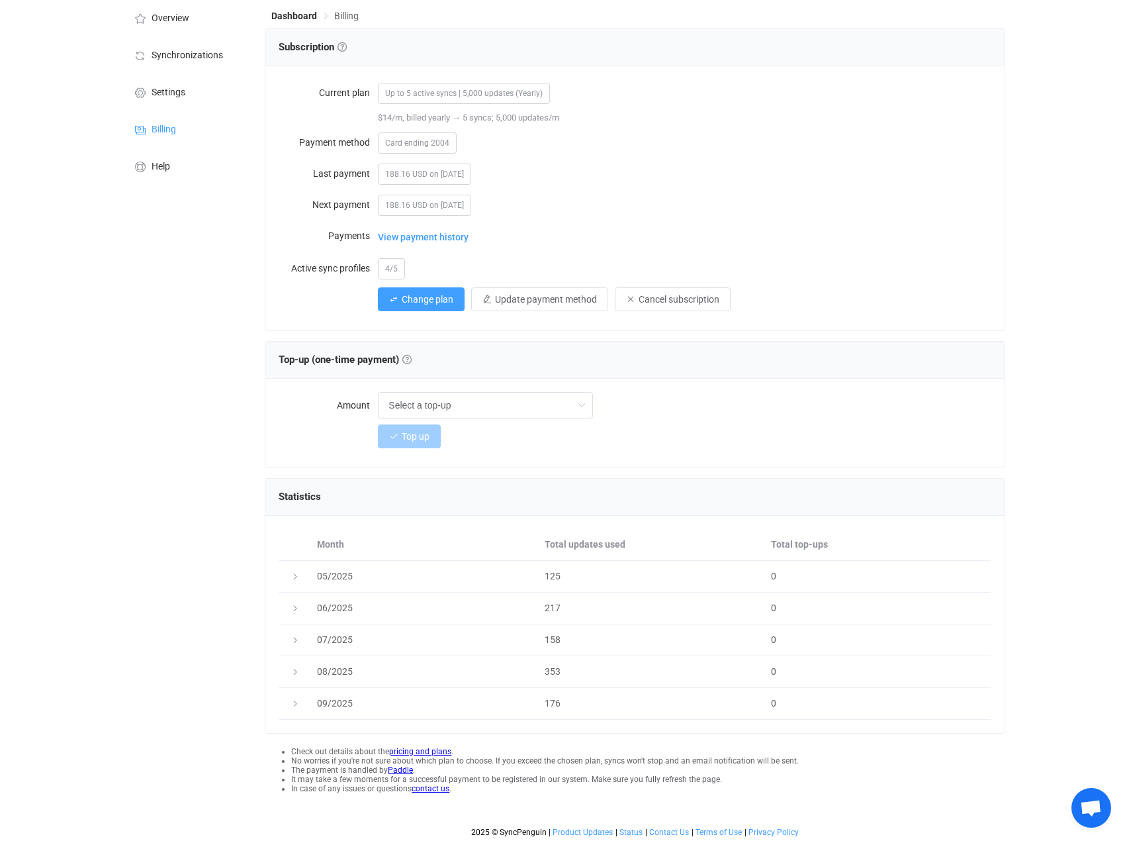
scroll to position [48, 0]
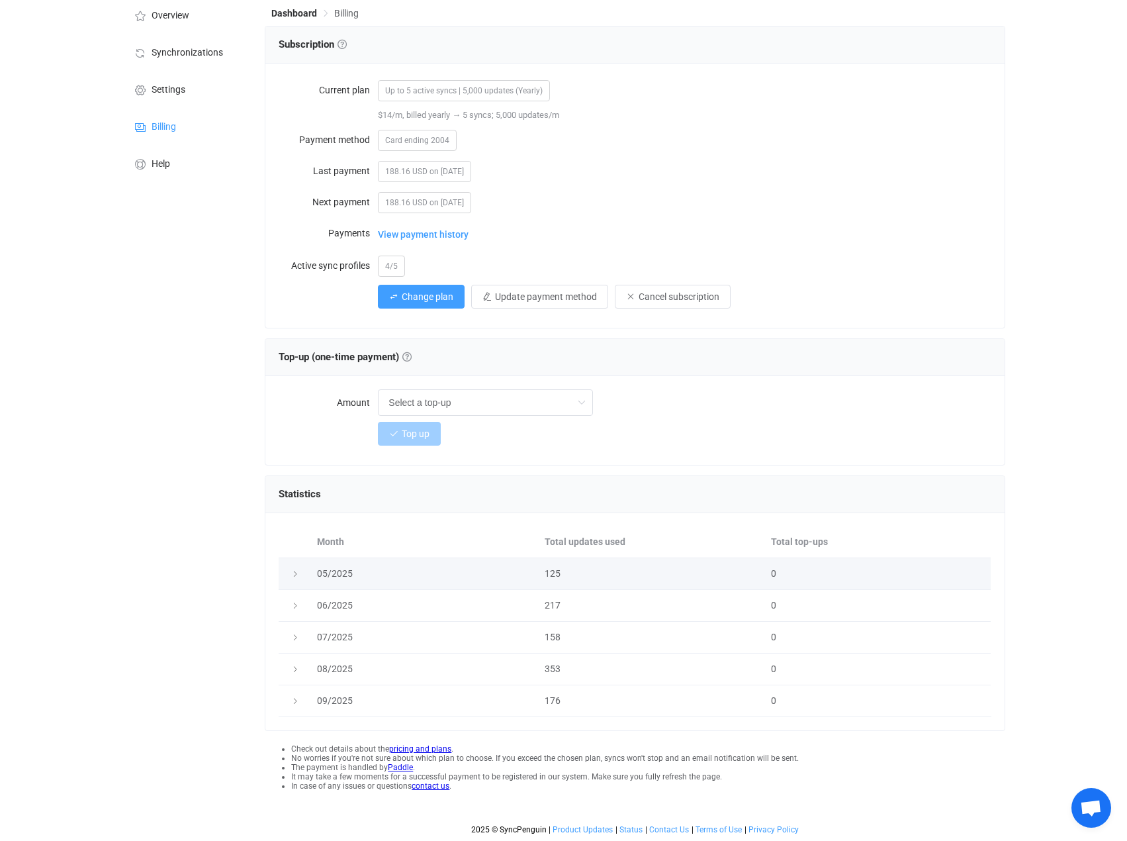
click at [614, 573] on div "125" at bounding box center [651, 573] width 226 height 15
click at [285, 576] on div at bounding box center [294, 573] width 19 height 13
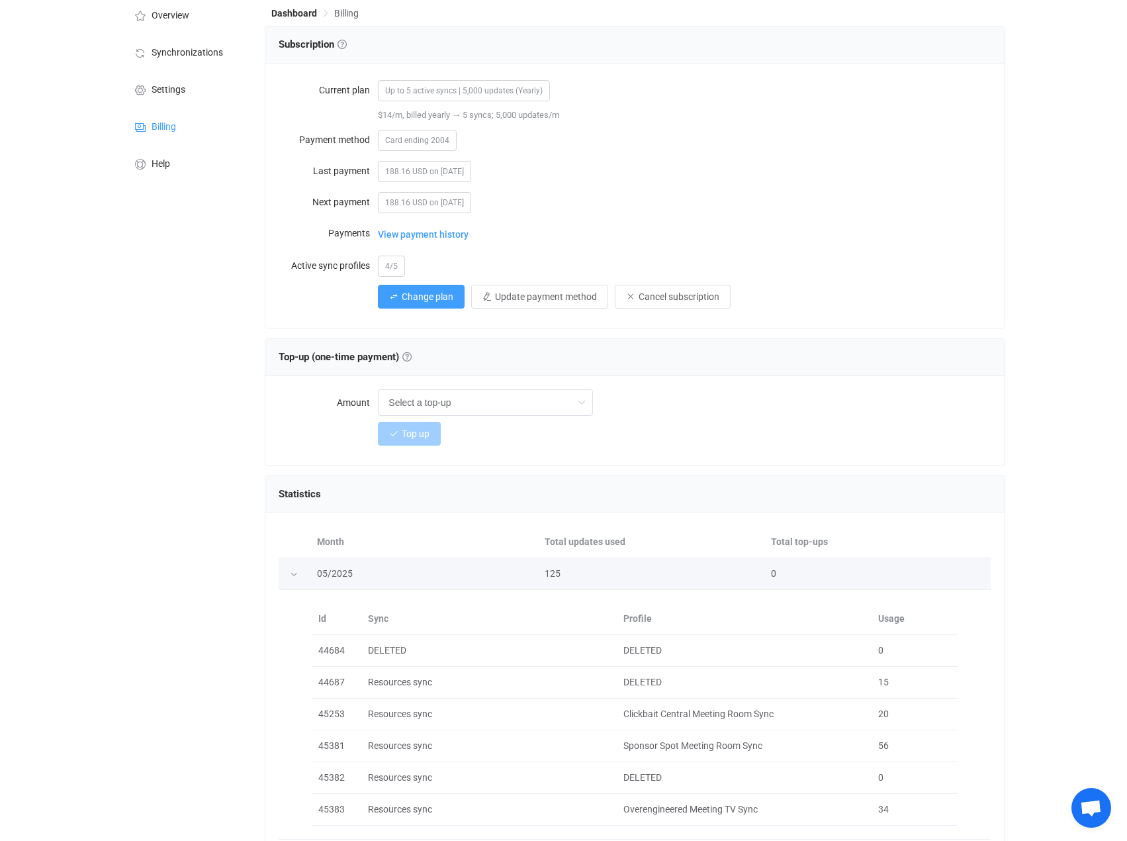
click at [295, 575] on icon at bounding box center [294, 574] width 8 height 8
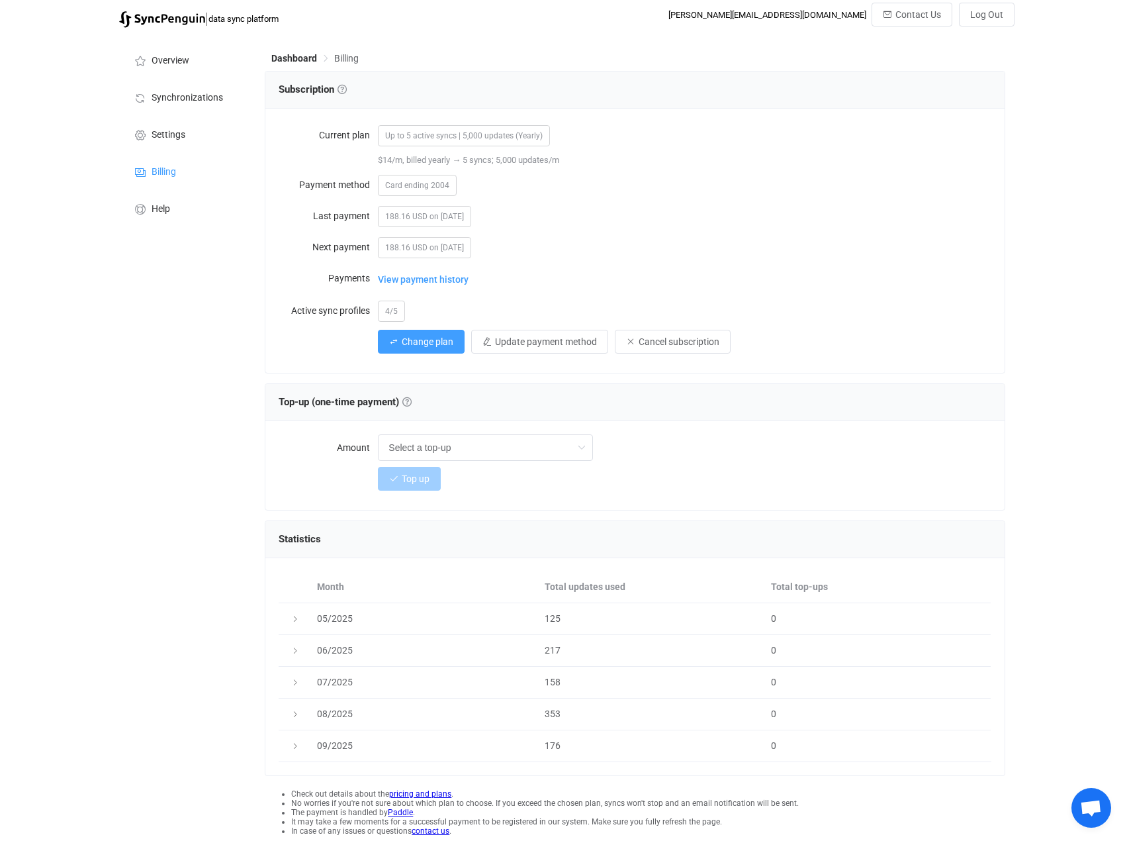
scroll to position [0, 0]
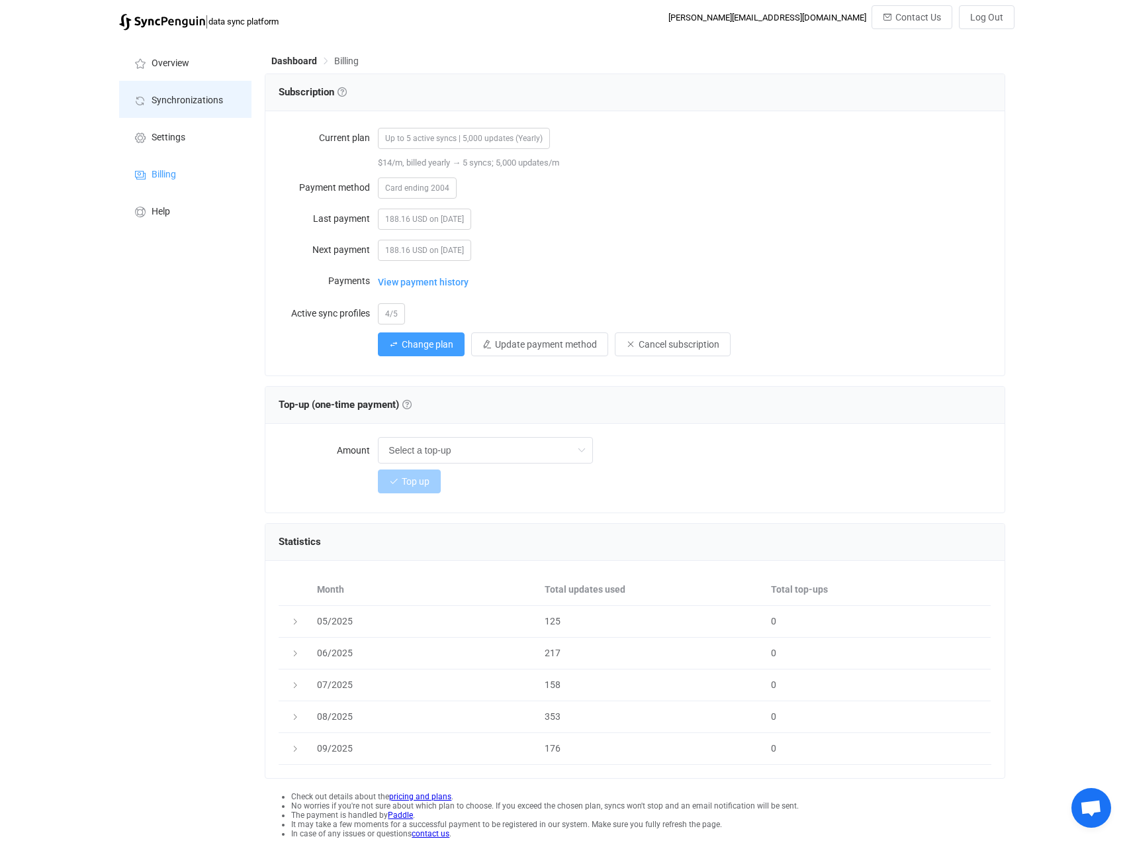
click at [182, 101] on span "Synchronizations" at bounding box center [187, 100] width 71 height 11
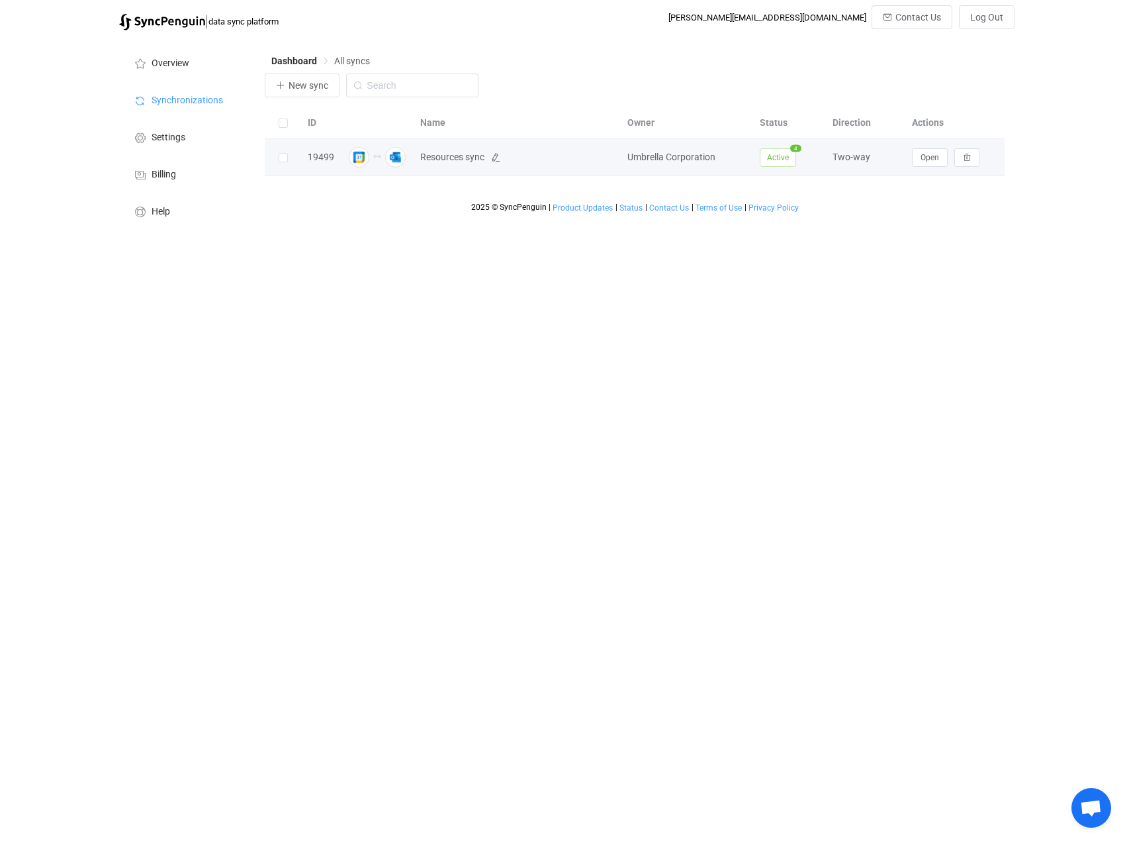
click at [449, 160] on span "Resources sync" at bounding box center [452, 157] width 64 height 15
click at [927, 154] on span "Open" at bounding box center [930, 157] width 19 height 9
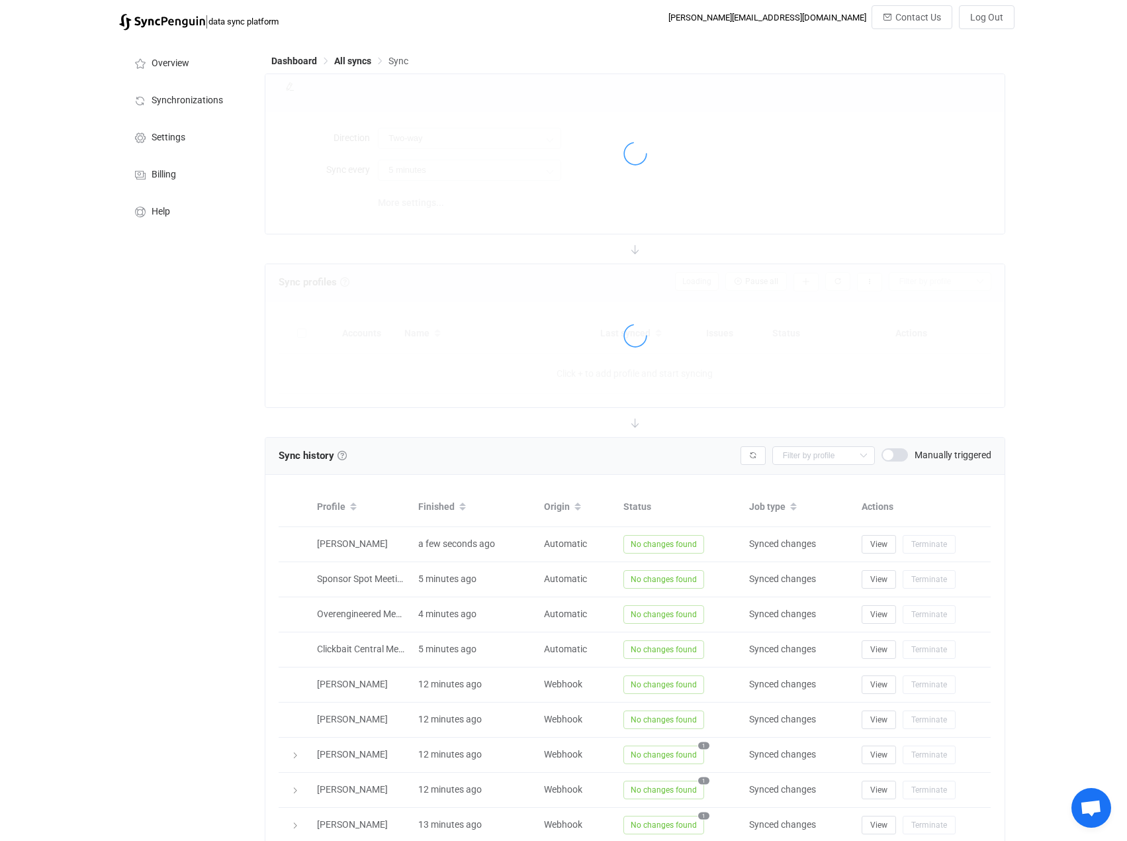
type input "10 minutes"
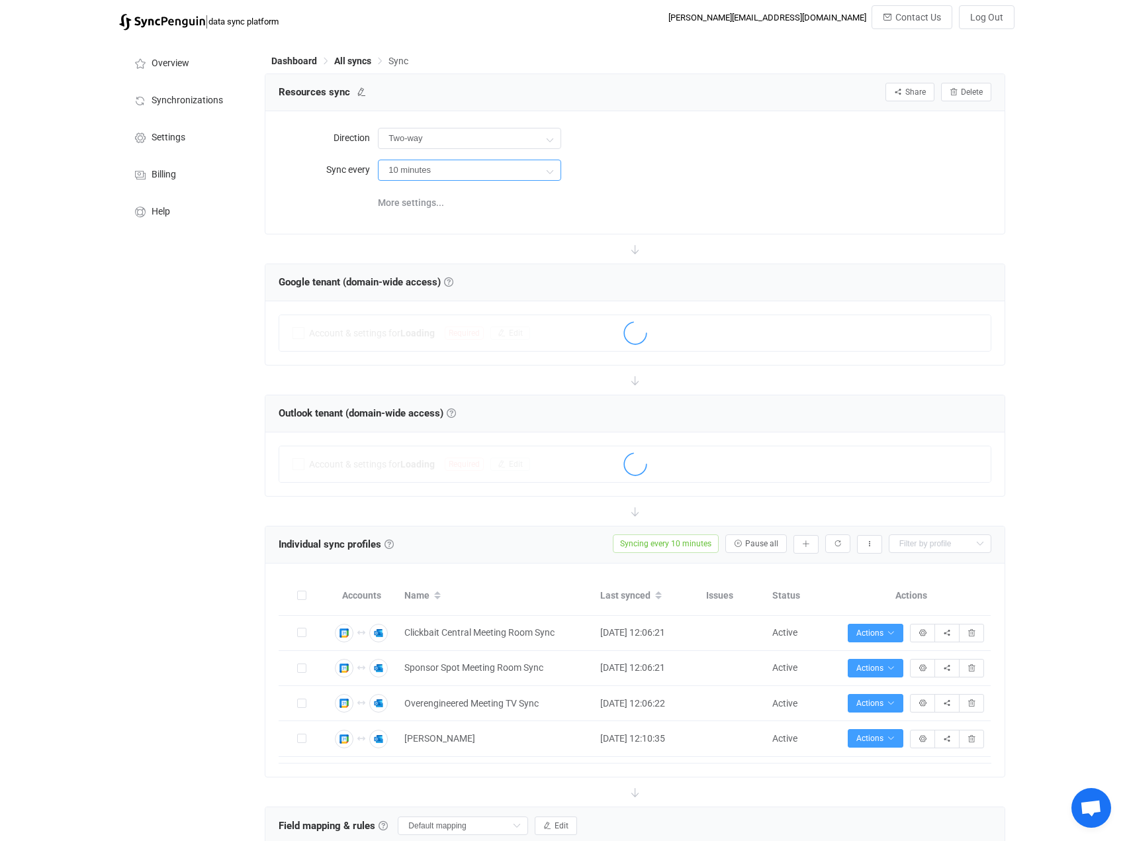
click at [490, 179] on input "10 minutes" at bounding box center [469, 170] width 183 height 21
click at [500, 162] on input "10 minutes" at bounding box center [469, 170] width 183 height 21
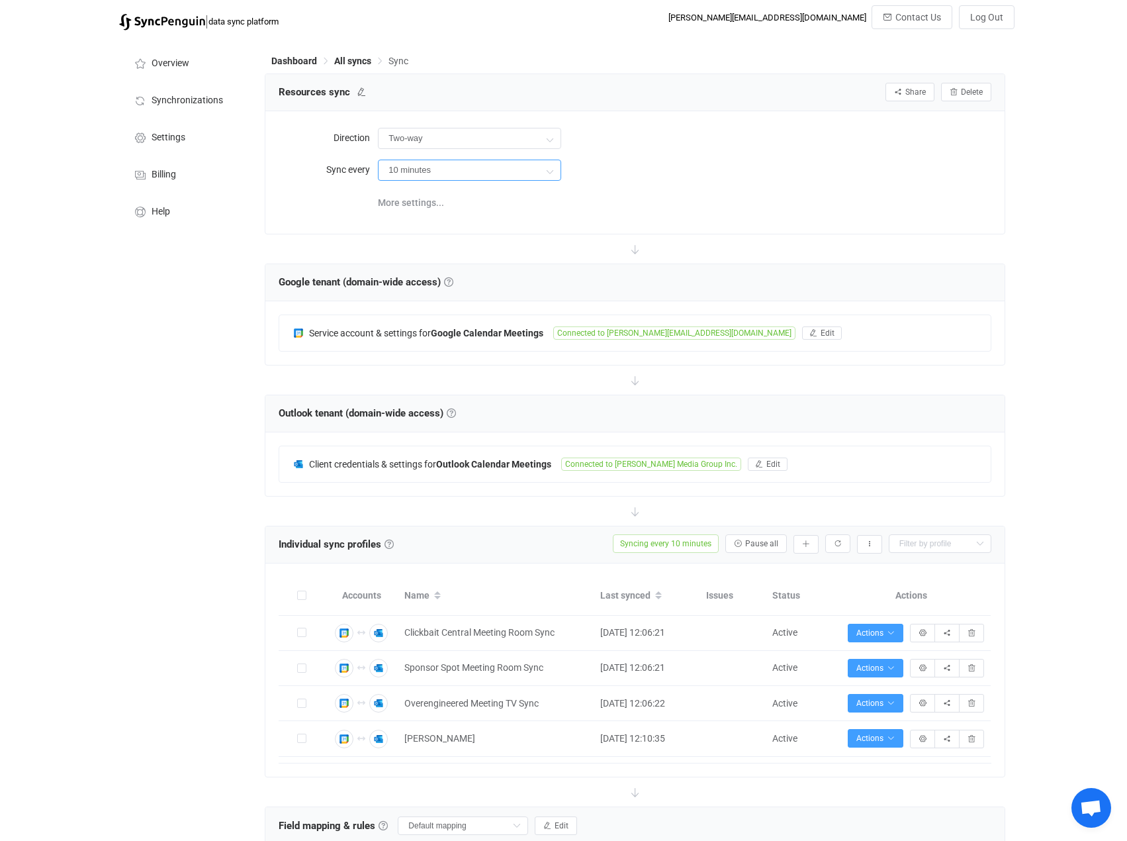
click at [500, 169] on input "10 minutes" at bounding box center [469, 170] width 183 height 21
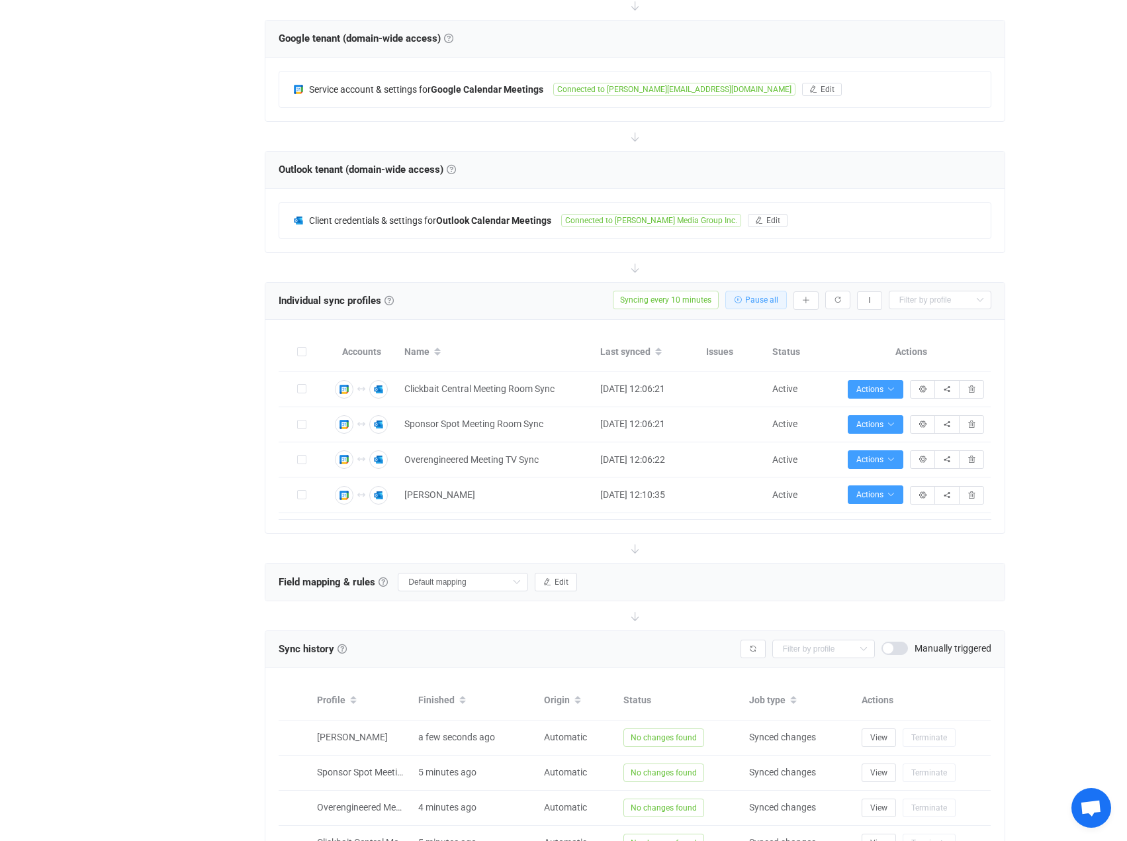
scroll to position [265, 0]
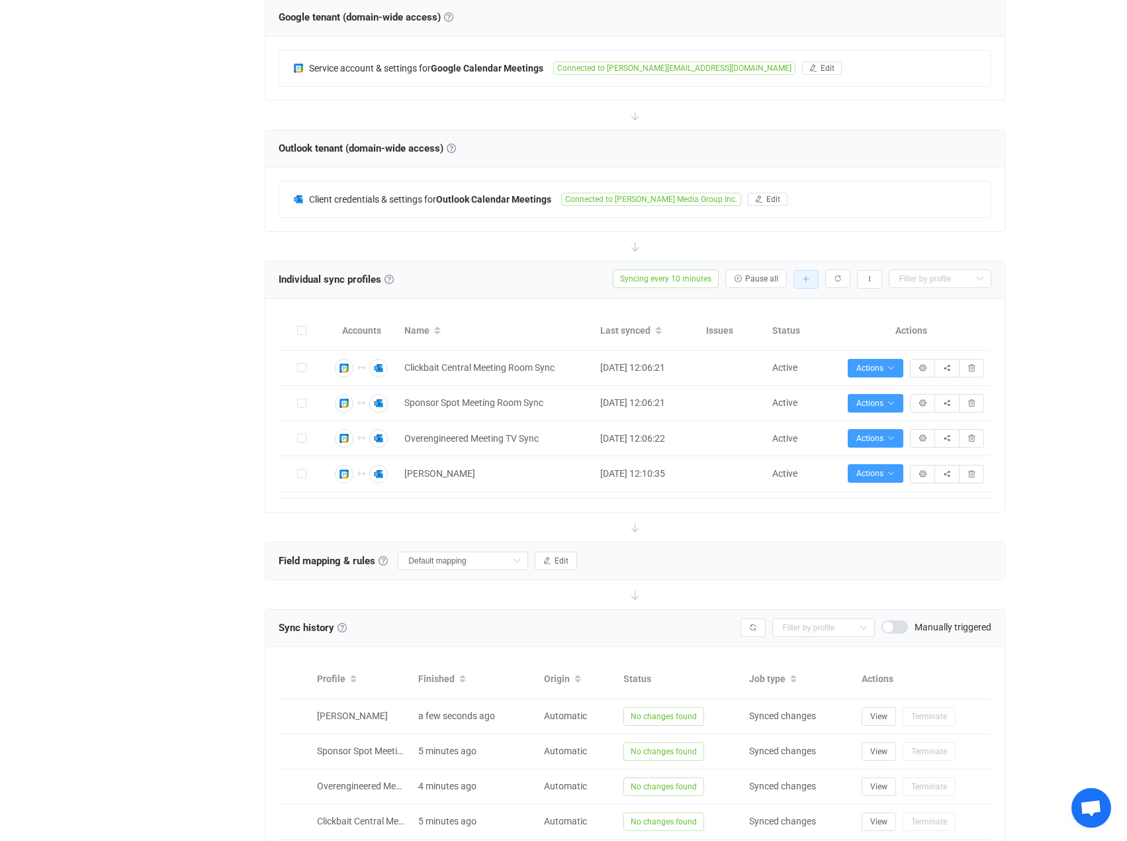
click at [809, 277] on icon "button" at bounding box center [806, 279] width 8 height 8
click at [770, 311] on li "Add manually…" at bounding box center [758, 314] width 113 height 24
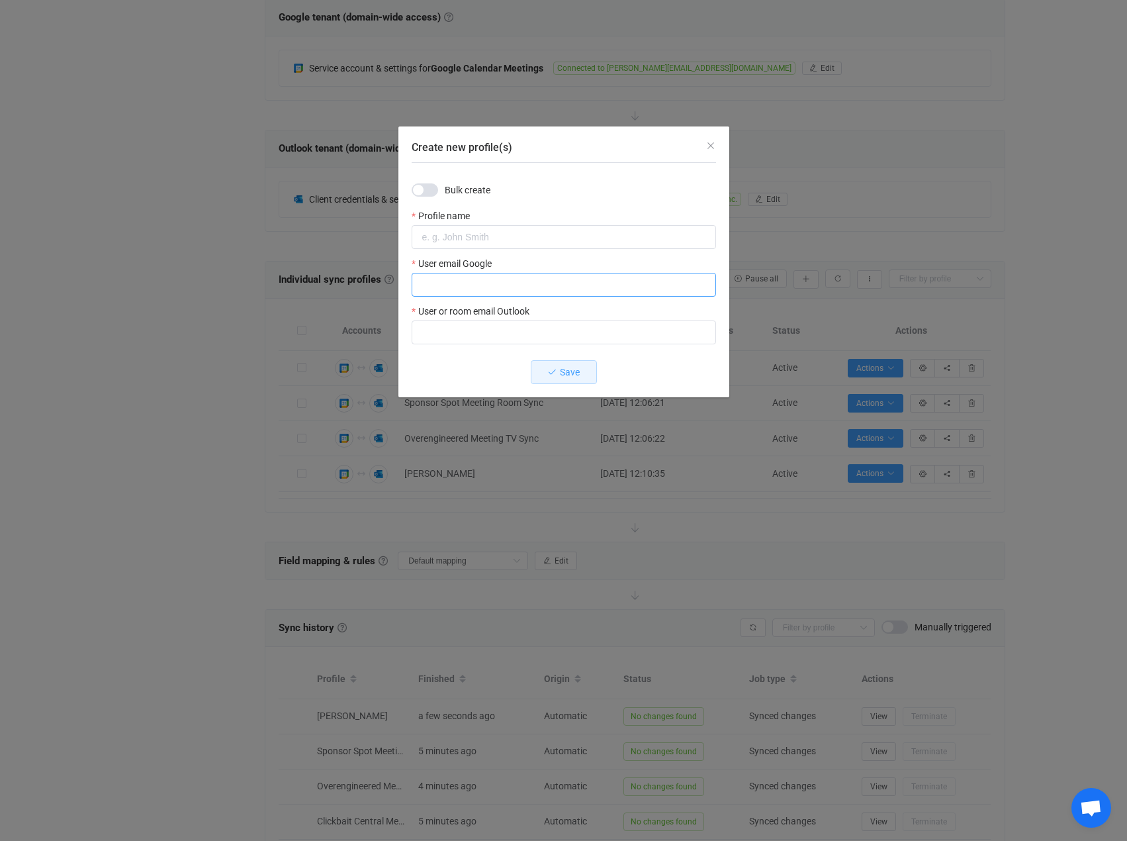
click at [490, 279] on input "Create new profile(s)" at bounding box center [564, 285] width 305 height 24
paste input "[PERSON_NAME][EMAIL_ADDRESS][DOMAIN_NAME]"
type input "[PERSON_NAME][EMAIL_ADDRESS][DOMAIN_NAME]"
click at [659, 333] on input "Create new profile(s)" at bounding box center [564, 332] width 305 height 24
paste input "[PERSON_NAME][EMAIL_ADDRESS][DOMAIN_NAME]"
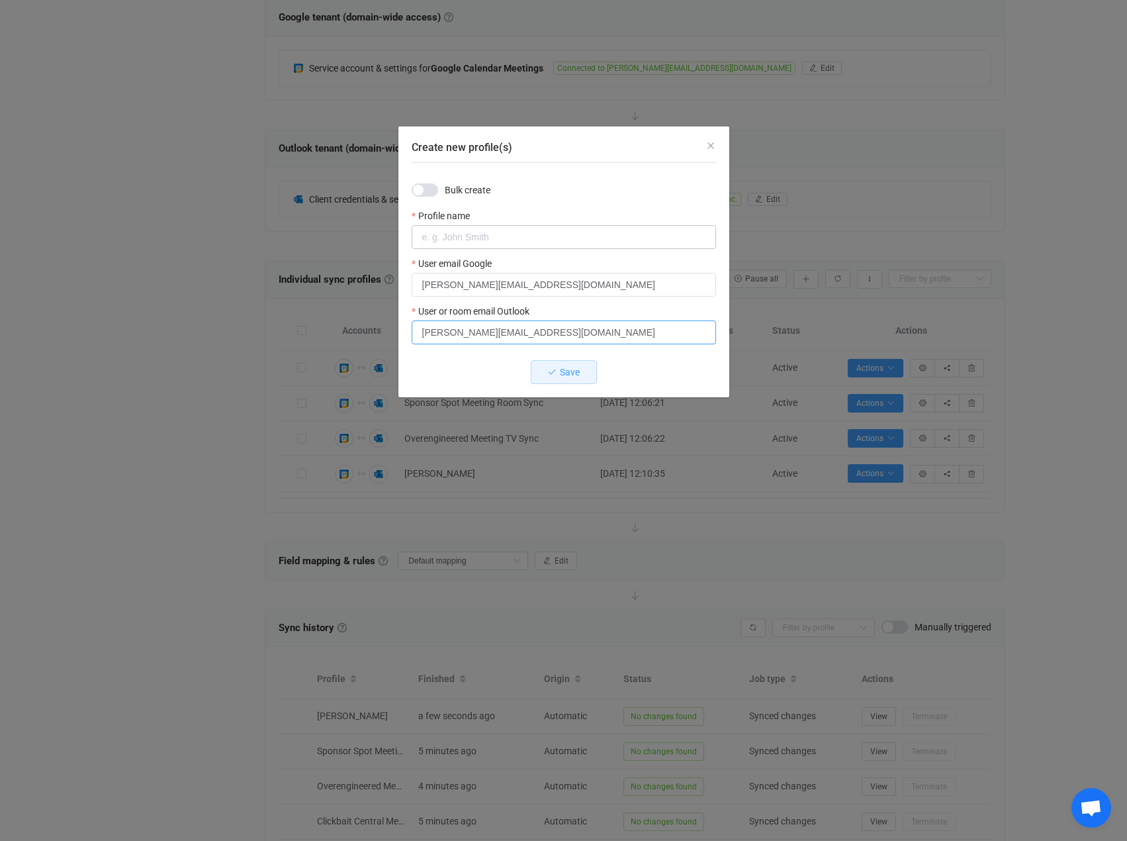
type input "[PERSON_NAME][EMAIL_ADDRESS][DOMAIN_NAME]"
click at [456, 234] on input "Create new profile(s)" at bounding box center [564, 237] width 305 height 24
type input "[PERSON_NAME]"
click at [552, 369] on icon "Create new profile(s)" at bounding box center [552, 371] width 9 height 9
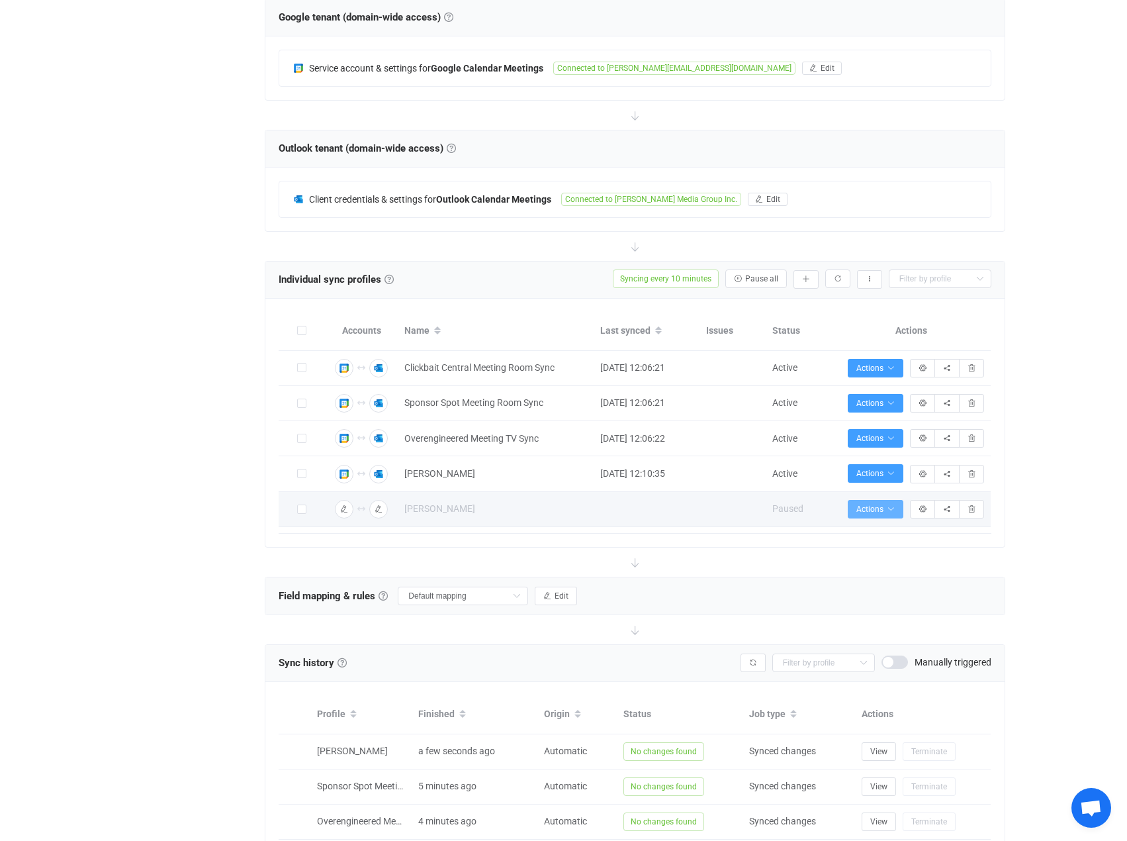
click at [878, 511] on span "Actions" at bounding box center [876, 508] width 38 height 9
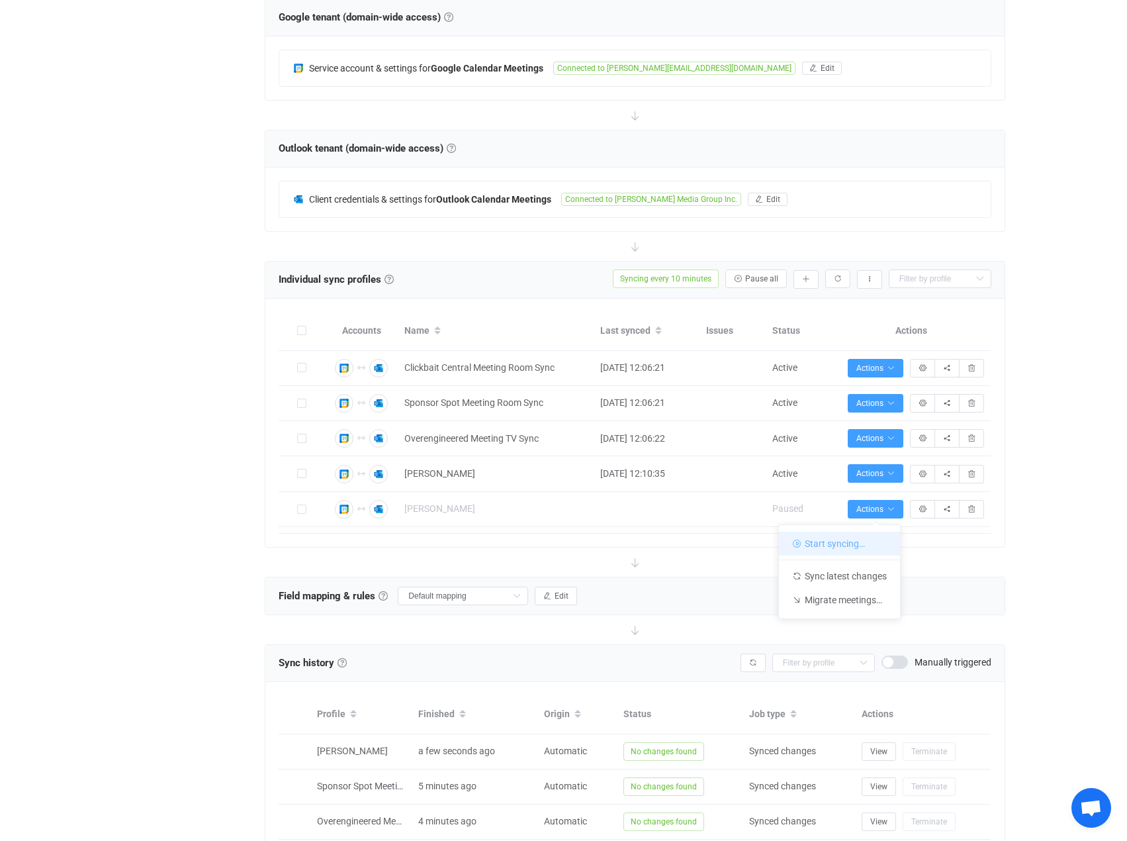
click at [867, 536] on li "Start syncing…" at bounding box center [839, 544] width 121 height 24
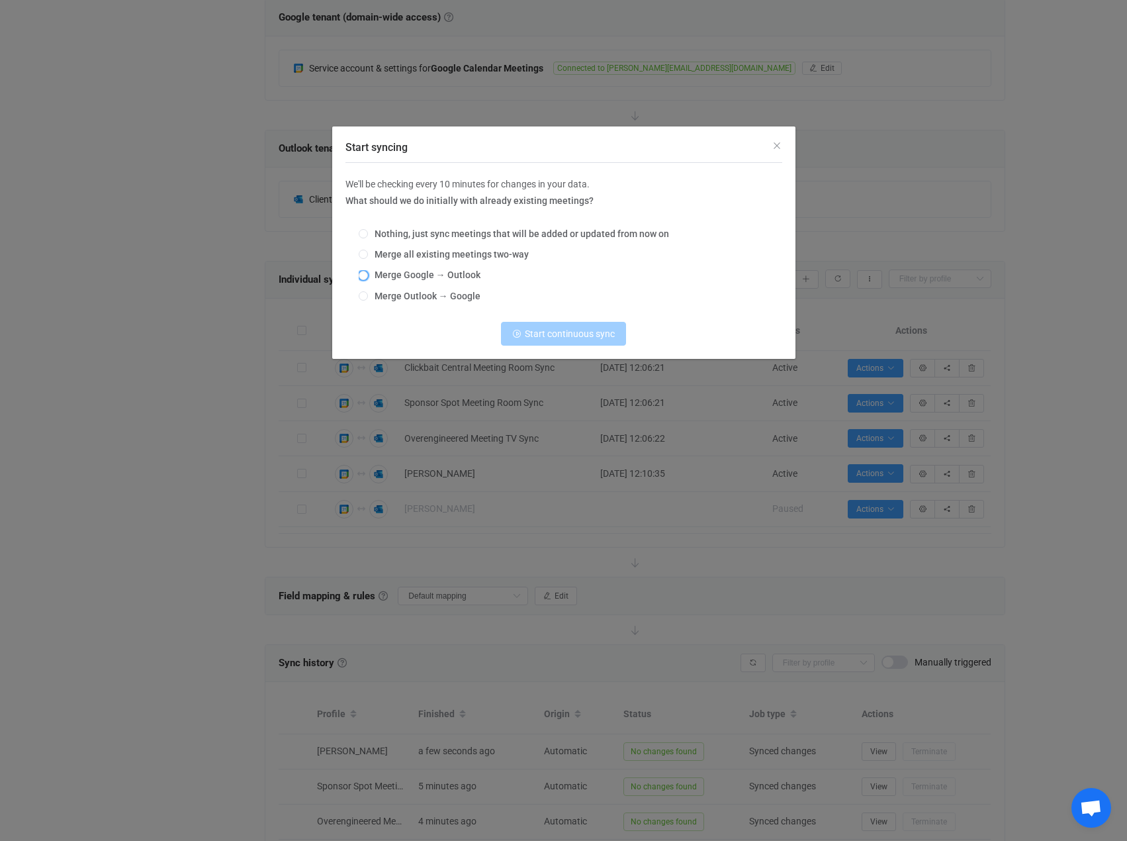
click at [421, 274] on span "Merge Google → Outlook" at bounding box center [424, 274] width 113 height 11
click at [368, 274] on input "Merge Google → Outlook" at bounding box center [363, 276] width 9 height 11
radio input "true"
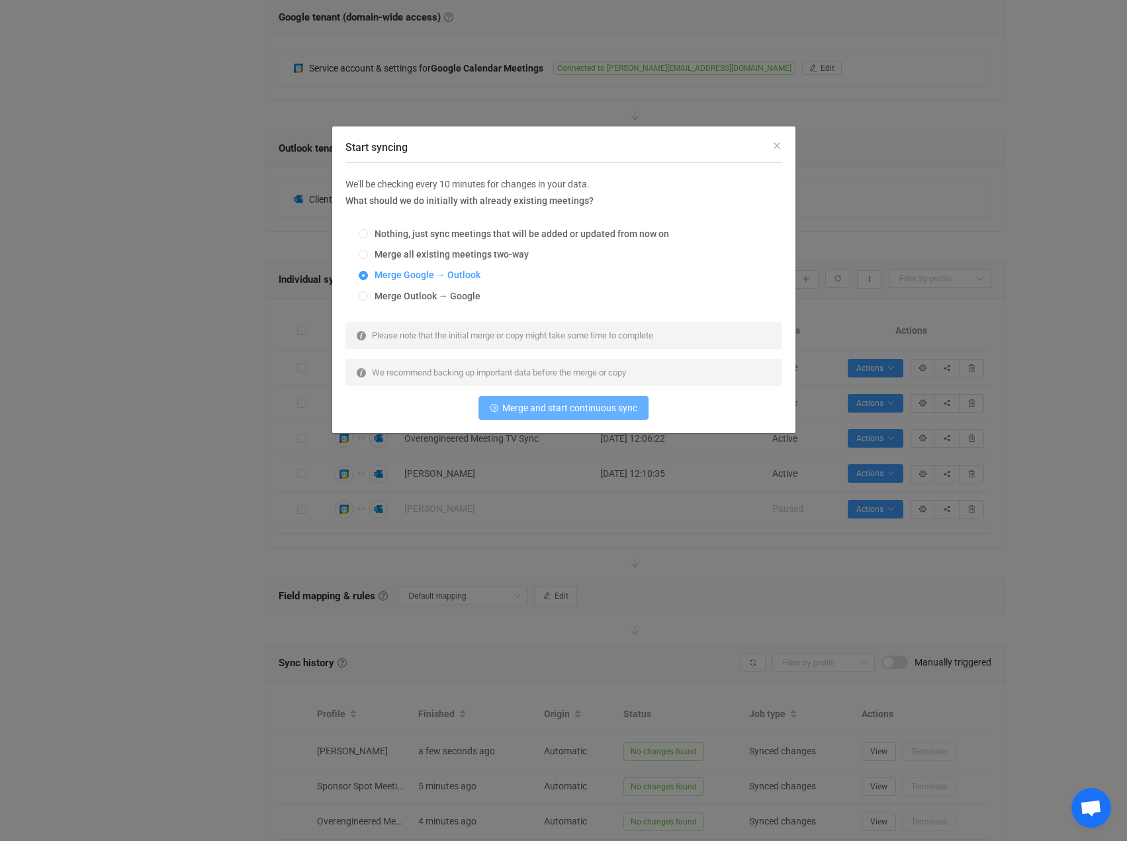
click at [601, 406] on span "Merge and start continuous sync" at bounding box center [569, 408] width 135 height 11
